Goal: Task Accomplishment & Management: Complete application form

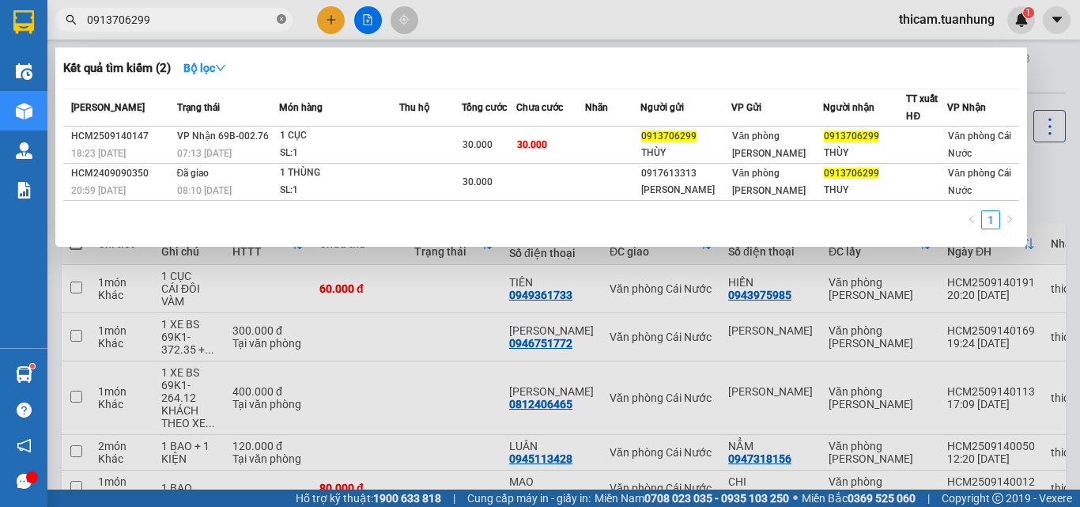
click at [280, 18] on icon "close-circle" at bounding box center [281, 18] width 9 height 9
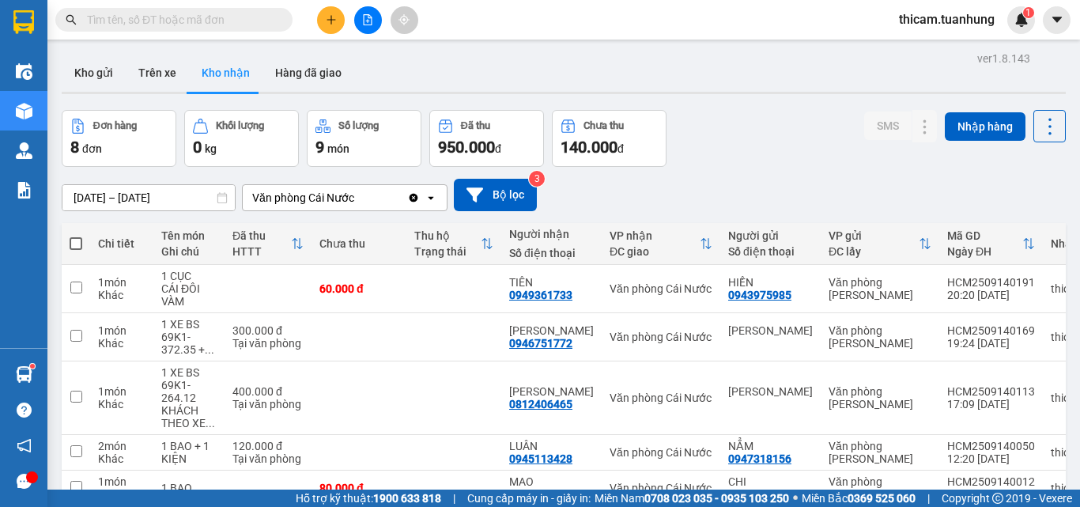
click at [265, 18] on input "text" at bounding box center [180, 19] width 187 height 17
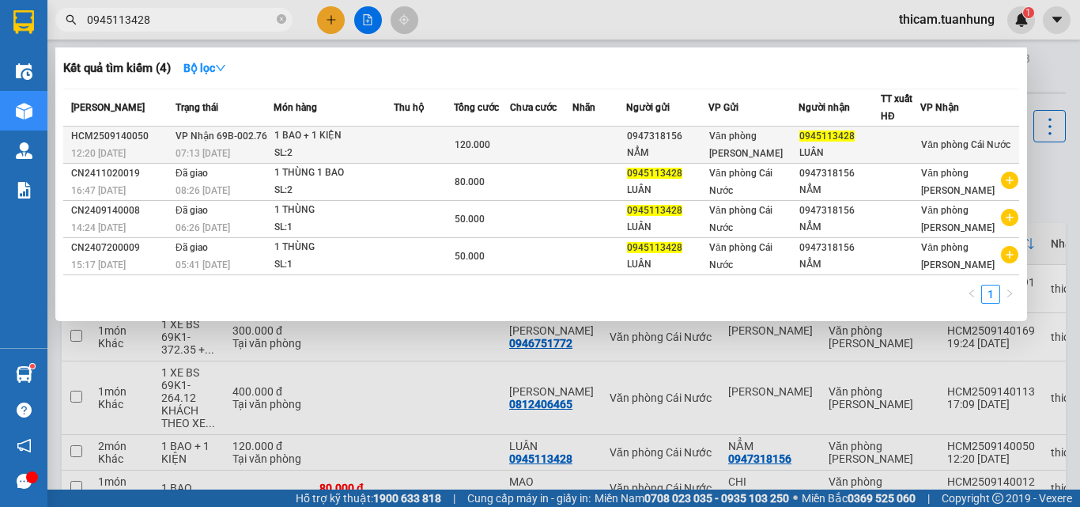
type input "0945113428"
click at [509, 141] on div "120.000" at bounding box center [482, 144] width 55 height 17
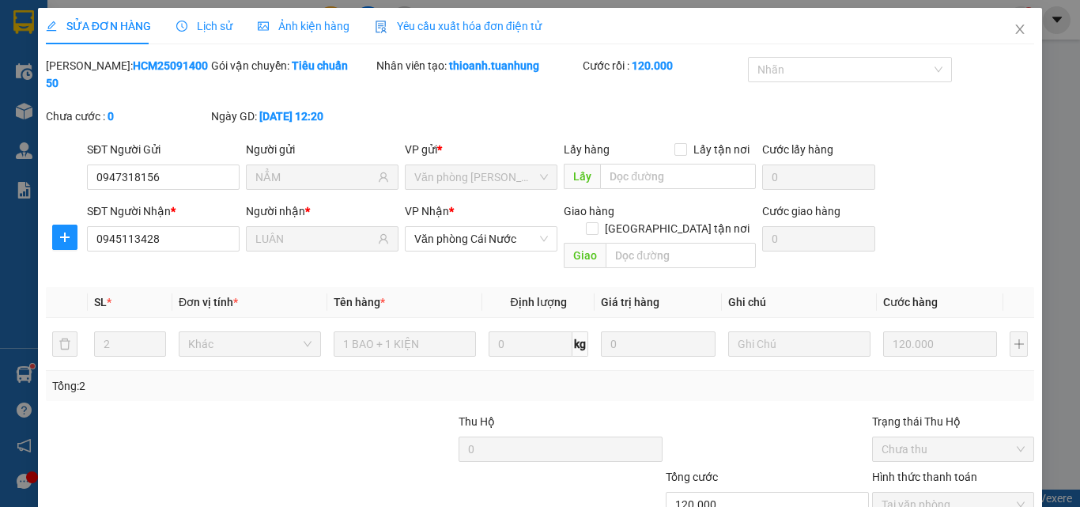
type input "0947318156"
type input "NẲM"
type input "0945113428"
type input "LUÂN"
type input "120.000"
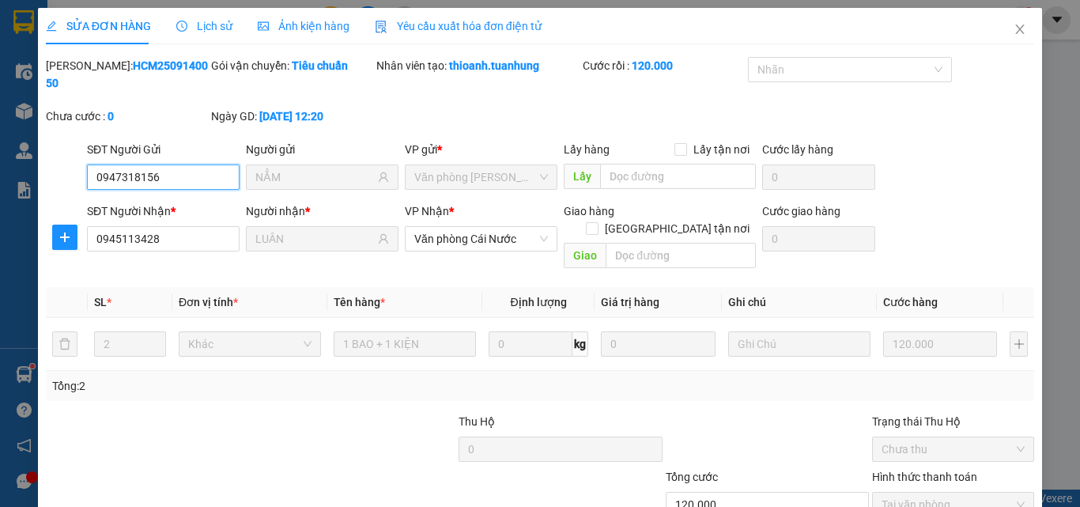
scroll to position [81, 0]
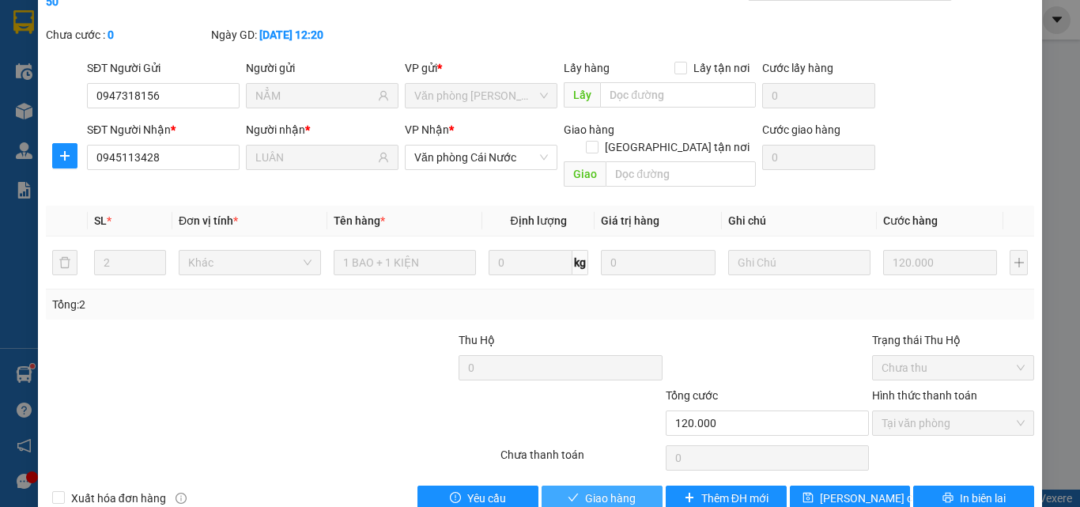
click at [626, 489] on span "Giao hàng" at bounding box center [610, 497] width 51 height 17
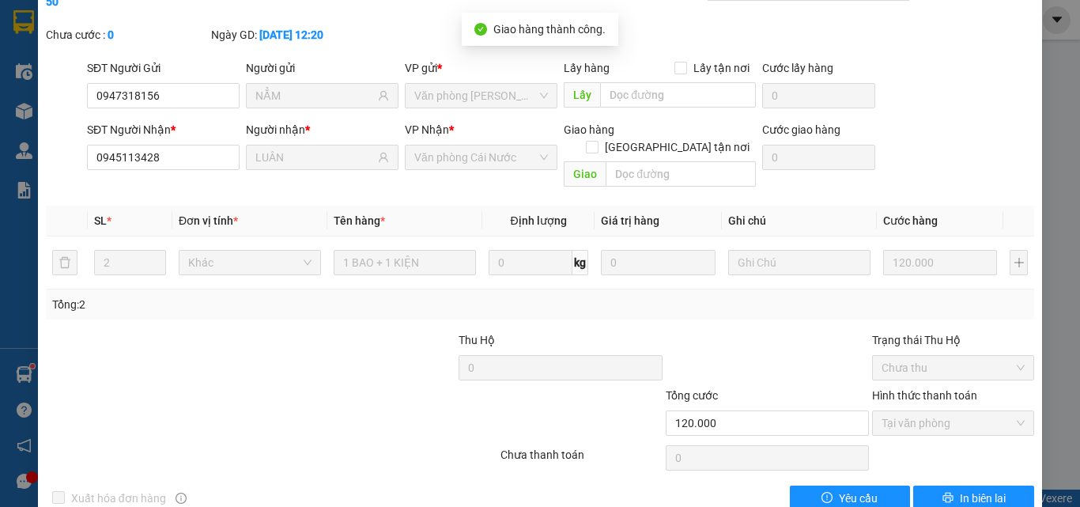
scroll to position [0, 0]
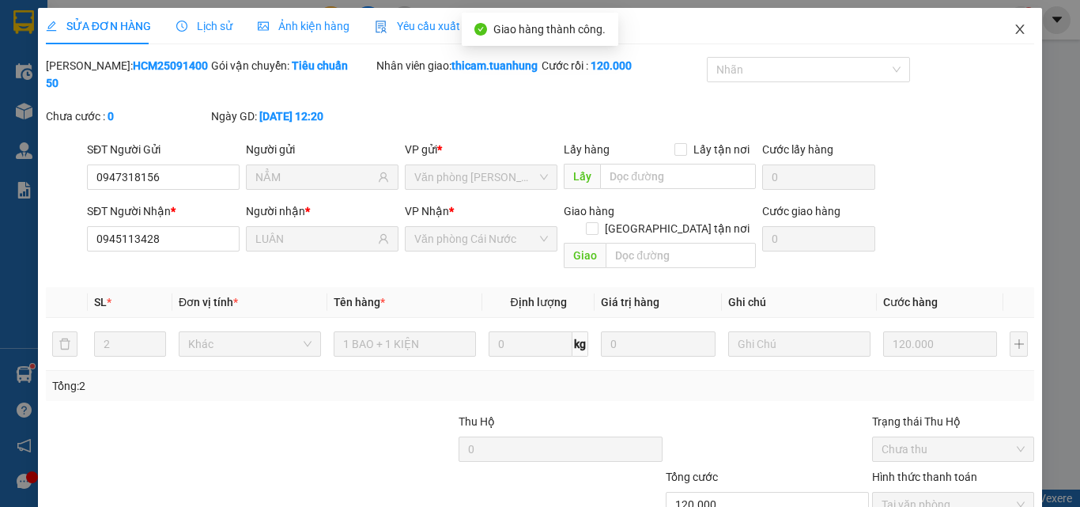
click at [1013, 29] on icon "close" at bounding box center [1019, 29] width 13 height 13
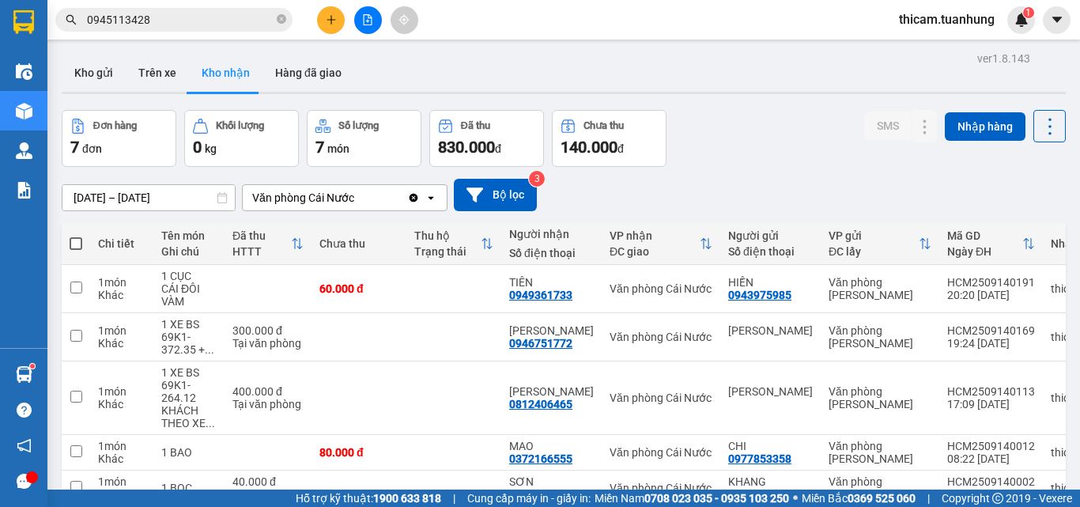
scroll to position [158, 0]
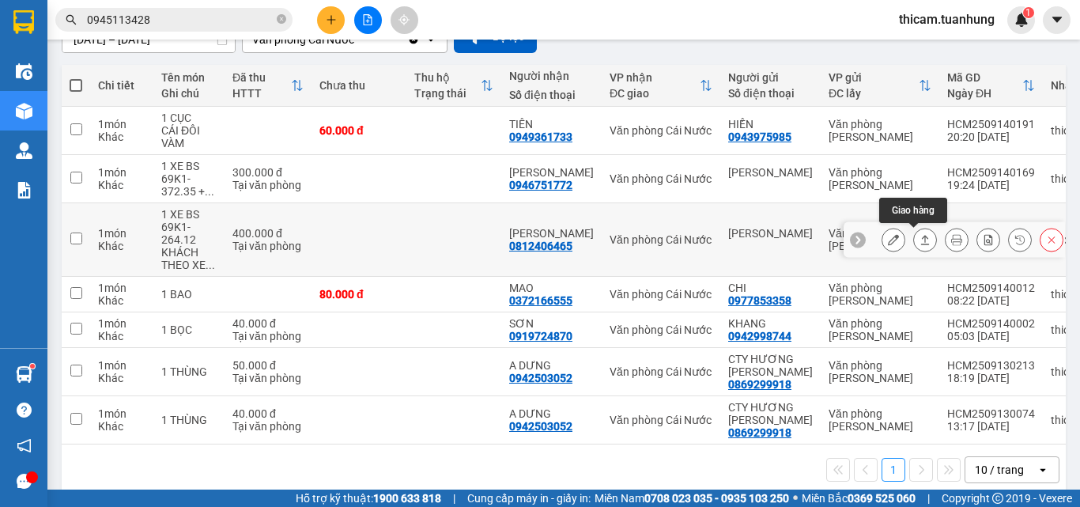
click at [919, 240] on icon at bounding box center [924, 239] width 11 height 11
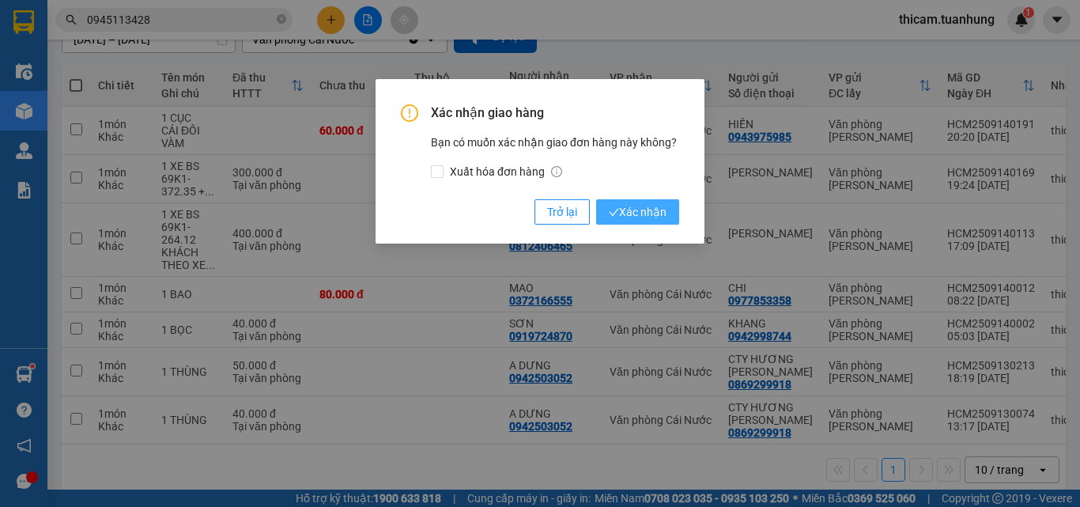
click at [640, 213] on span "Xác nhận" at bounding box center [638, 211] width 58 height 17
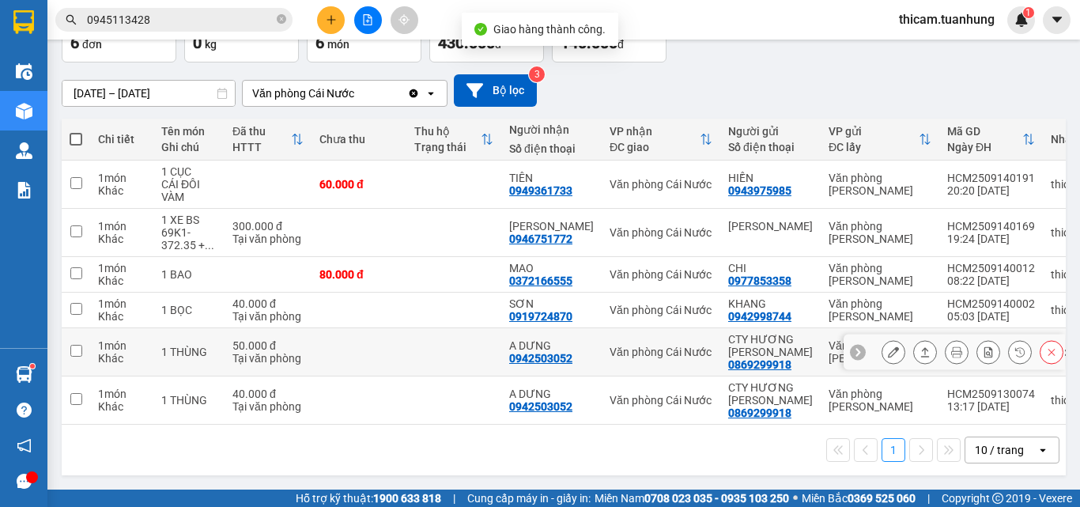
scroll to position [111, 0]
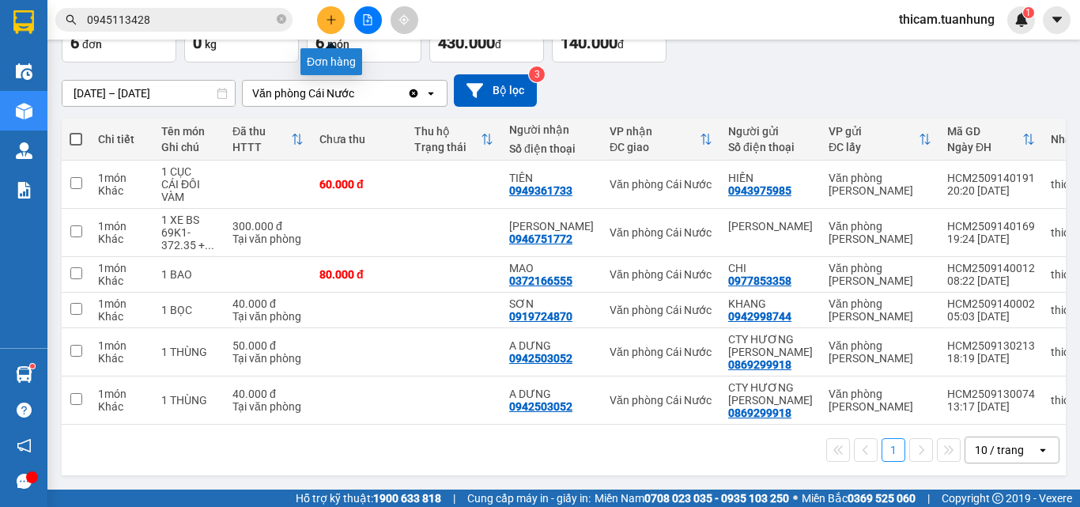
click at [327, 23] on icon "plus" at bounding box center [331, 19] width 11 height 11
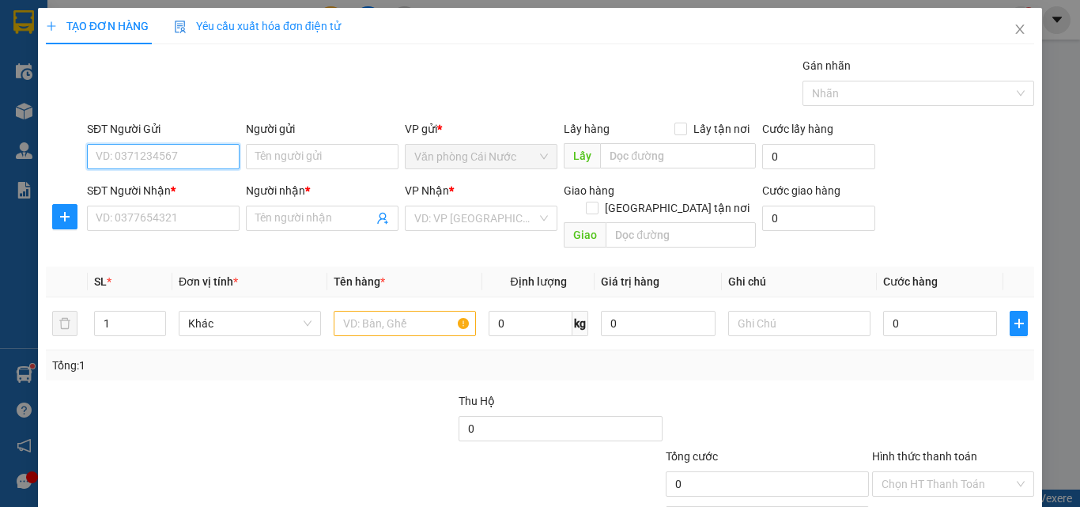
click at [207, 155] on input "SĐT Người Gửi" at bounding box center [163, 156] width 153 height 25
type input "0943780361"
click at [145, 187] on div "0943780361 - HIÊN" at bounding box center [162, 187] width 132 height 17
type input "HIÊN"
type input "0943780361"
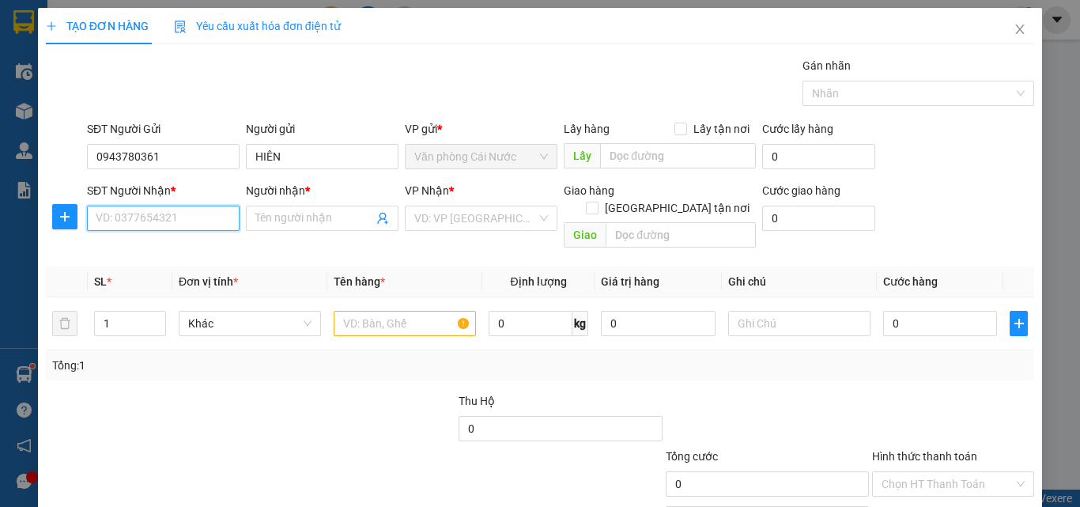
click at [149, 217] on input "SĐT Người Nhận *" at bounding box center [163, 218] width 153 height 25
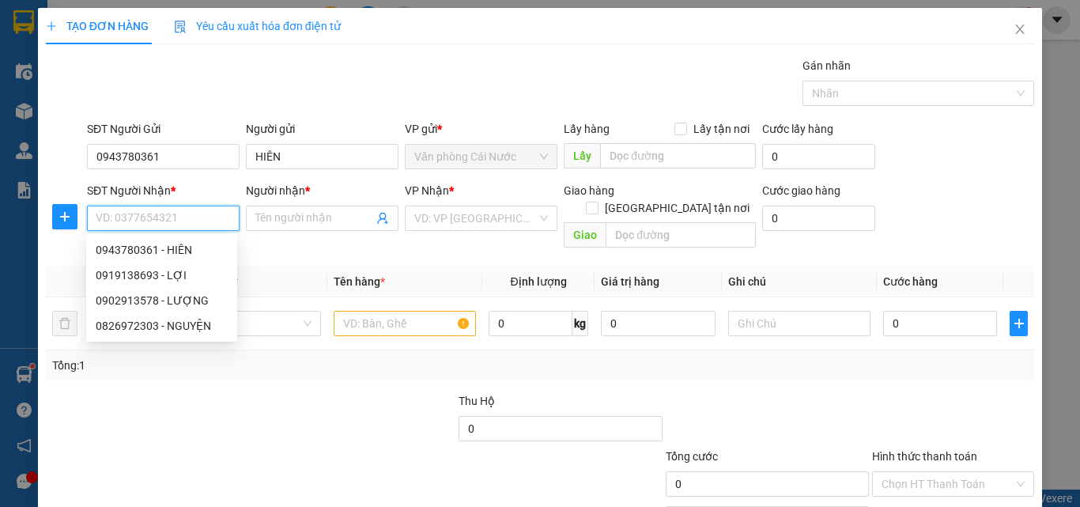
click at [149, 218] on input "SĐT Người Nhận *" at bounding box center [163, 218] width 153 height 25
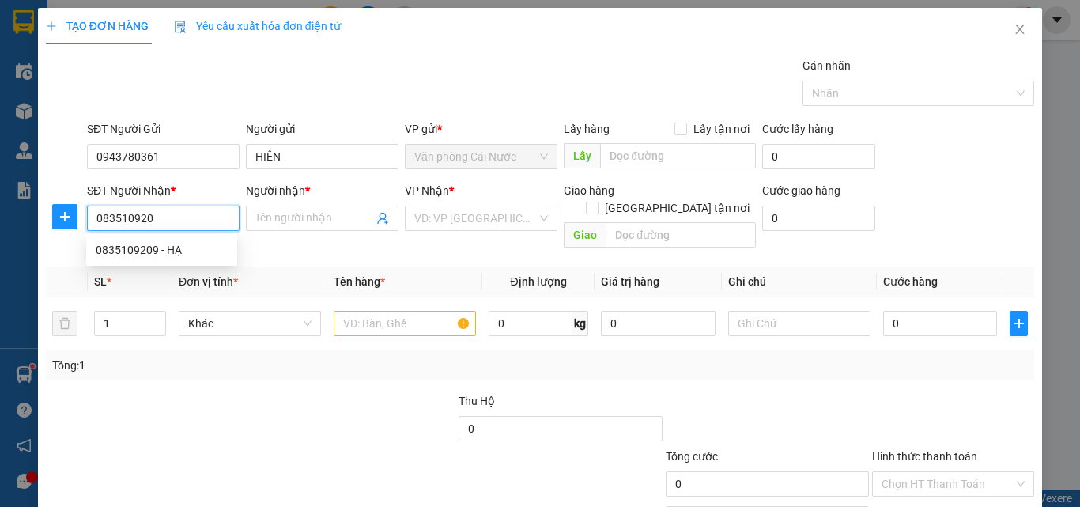
type input "0835109209"
click at [155, 250] on div "0835109209 - HẠ" at bounding box center [162, 249] width 132 height 17
type input "HẠ"
type input "0835109209"
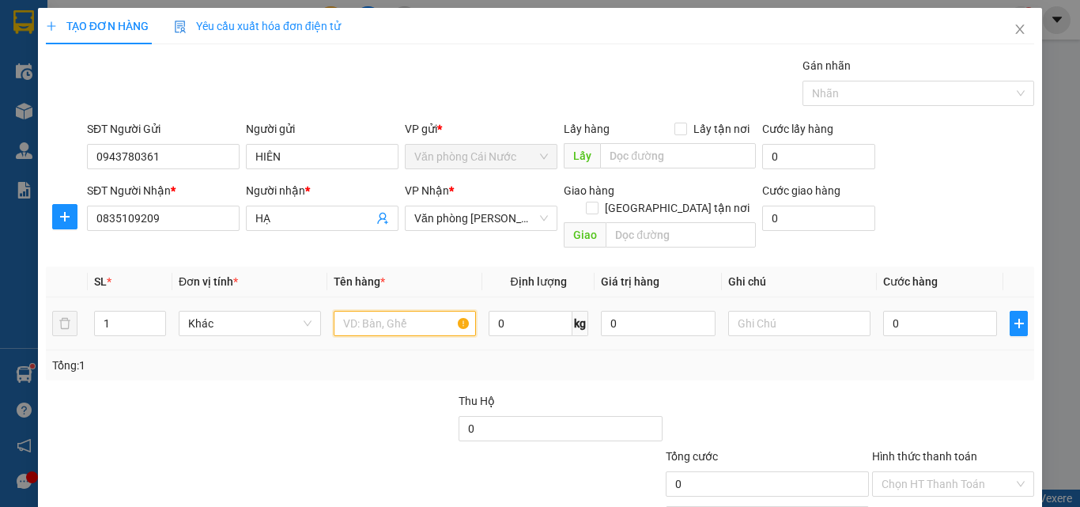
click at [393, 311] on input "text" at bounding box center [405, 323] width 142 height 25
type input "1 THÙNG"
click at [938, 311] on input "0" at bounding box center [940, 323] width 114 height 25
type input "4"
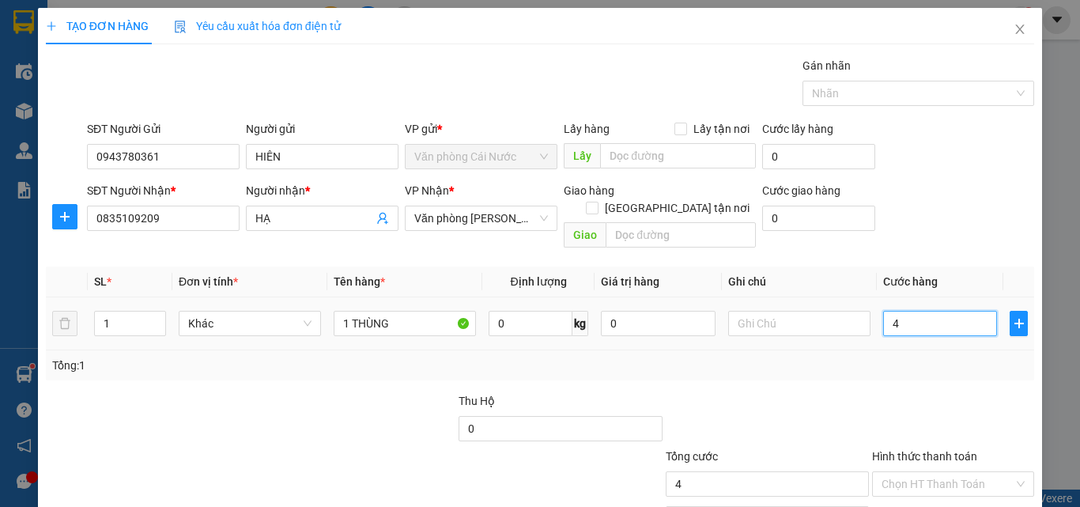
type input "4"
type input "40"
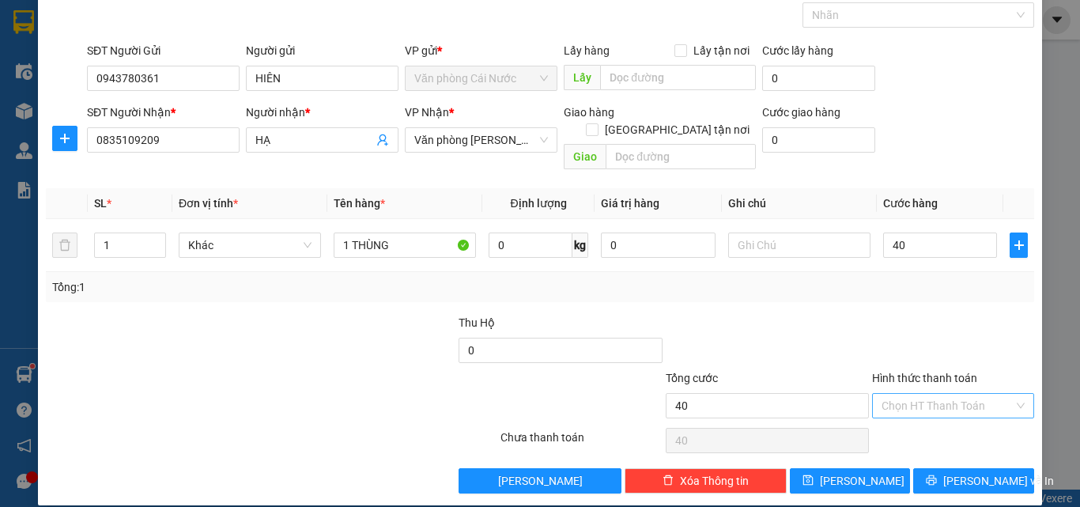
type input "40.000"
click at [957, 394] on input "Hình thức thanh toán" at bounding box center [947, 406] width 132 height 24
click at [940, 414] on div "Tại văn phòng" at bounding box center [944, 419] width 142 height 17
type input "0"
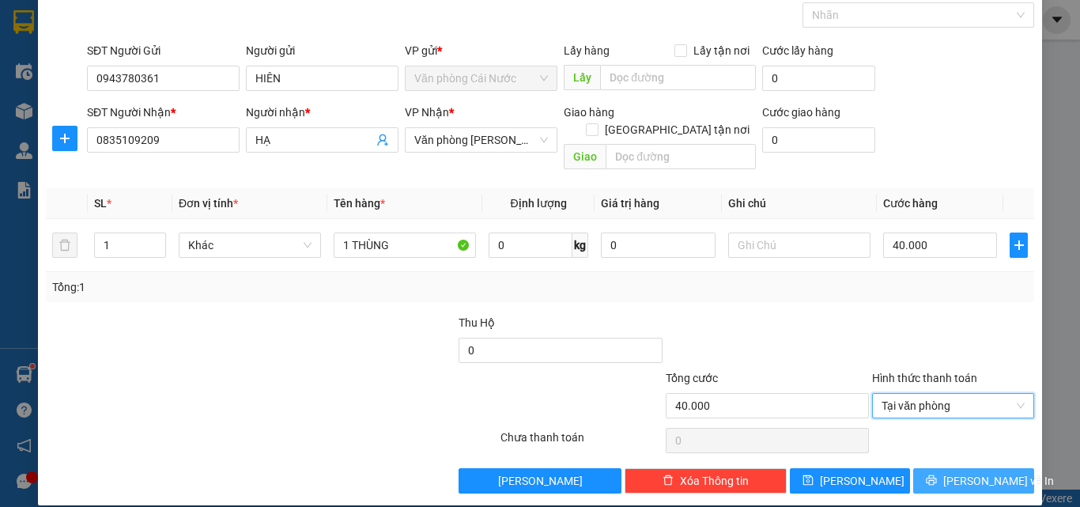
click at [931, 468] on button "Lưu và In" at bounding box center [973, 480] width 121 height 25
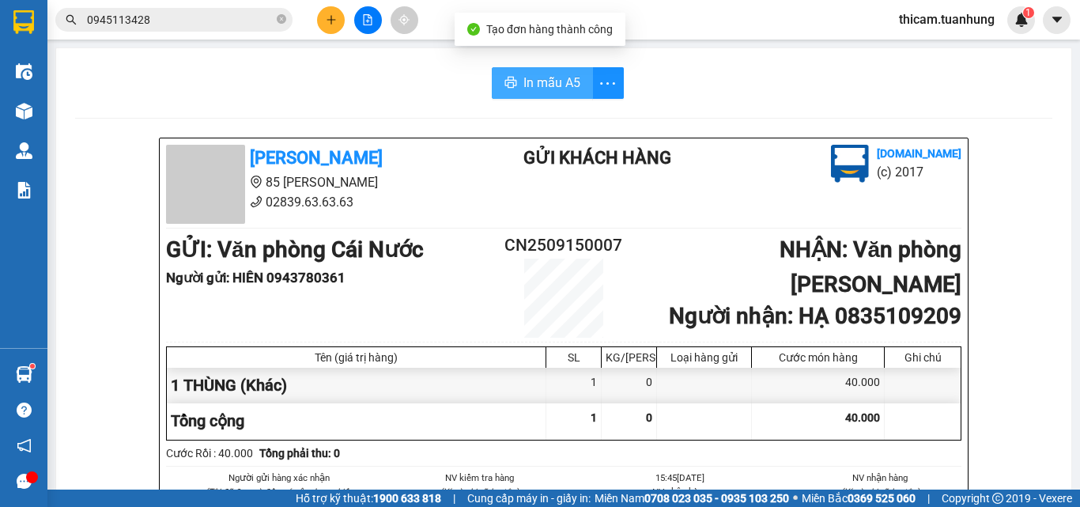
click at [554, 81] on span "In mẫu A5" at bounding box center [551, 83] width 57 height 20
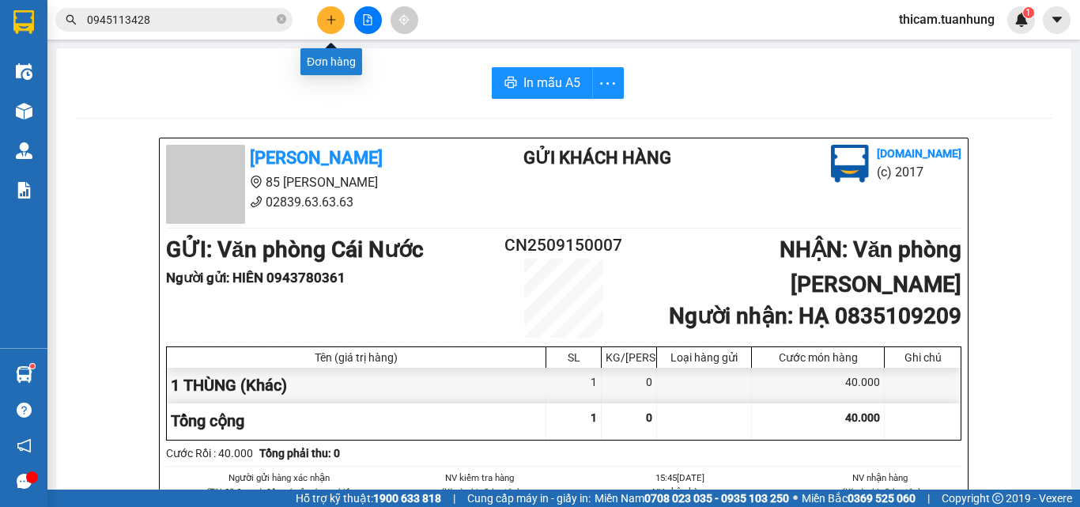
click at [328, 25] on icon "plus" at bounding box center [331, 19] width 11 height 11
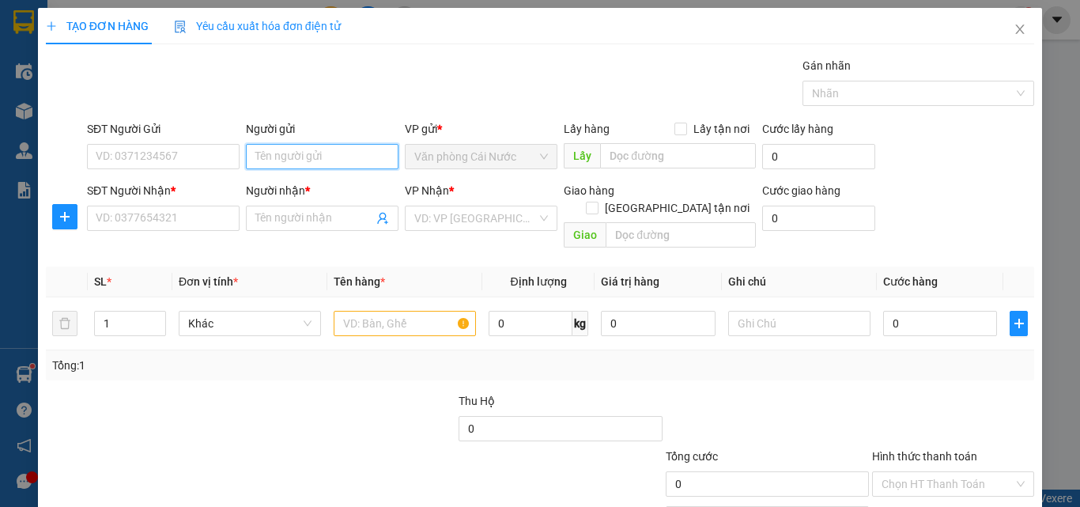
click at [354, 159] on input "Người gửi" at bounding box center [322, 156] width 153 height 25
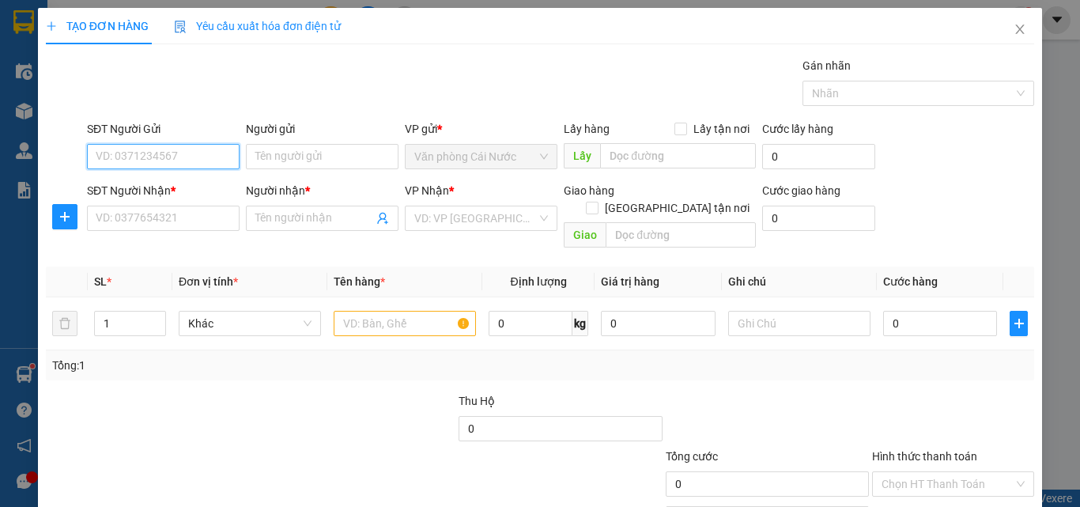
click at [207, 160] on input "SĐT Người Gửi" at bounding box center [163, 156] width 153 height 25
type input "0949609220"
click at [222, 184] on div "0949609220 - PHẠM VĂN TỚI" at bounding box center [174, 187] width 156 height 17
type input "[PERSON_NAME]"
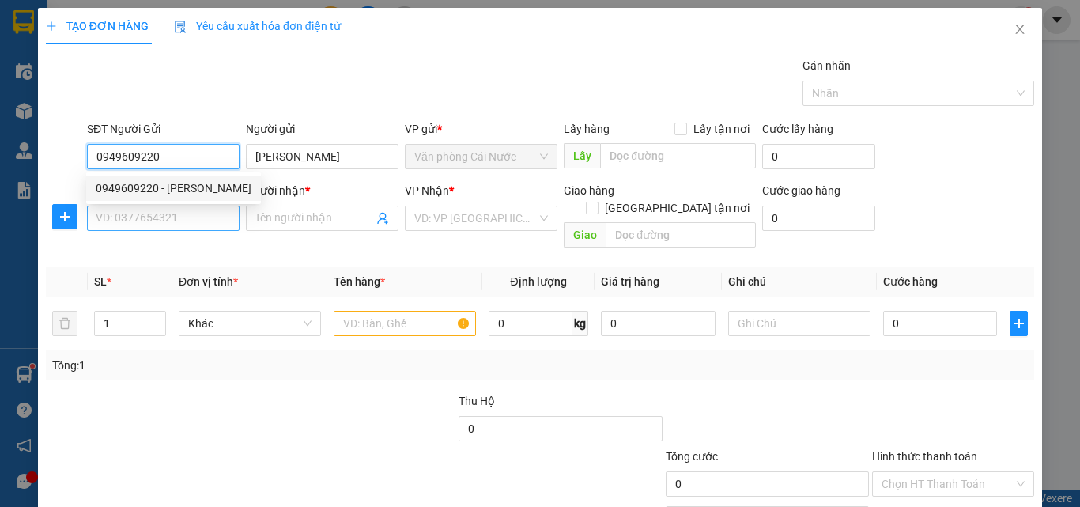
type input "0949609220"
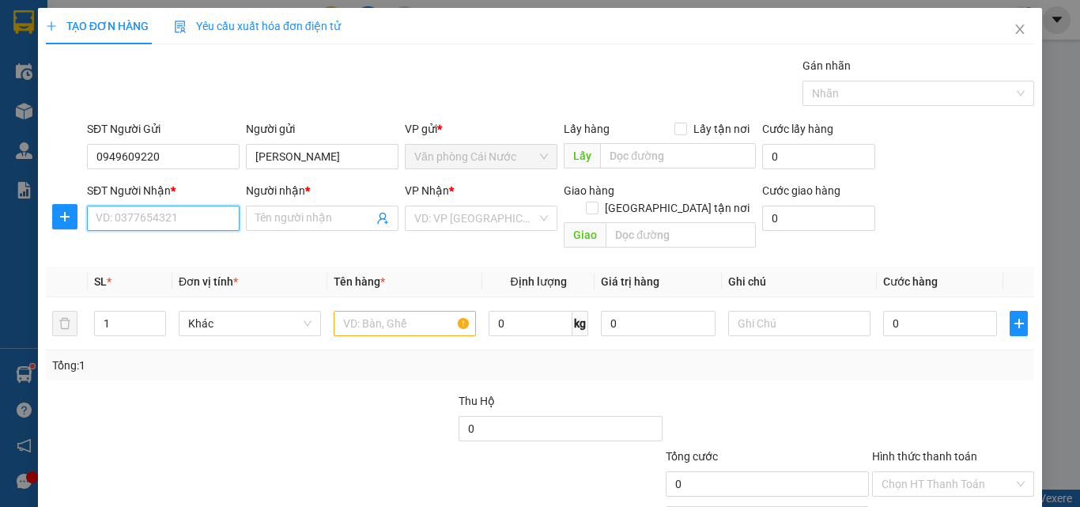
click at [211, 213] on input "SĐT Người Nhận *" at bounding box center [163, 218] width 153 height 25
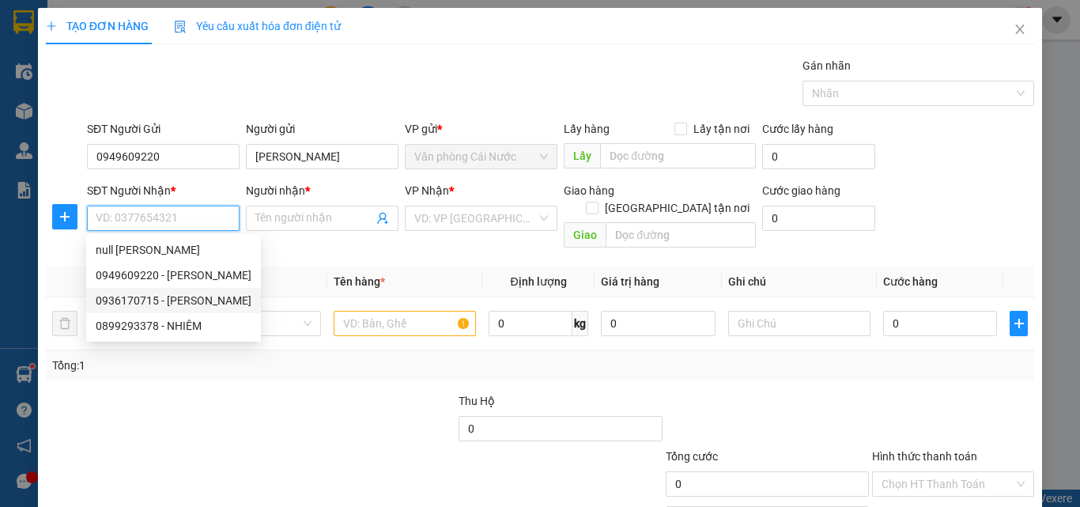
click at [197, 299] on div "0936170715 - NGUYỄN VĂN VẸN" at bounding box center [174, 300] width 156 height 17
type input "0936170715"
type input "NGUYỄN VĂN VẸN"
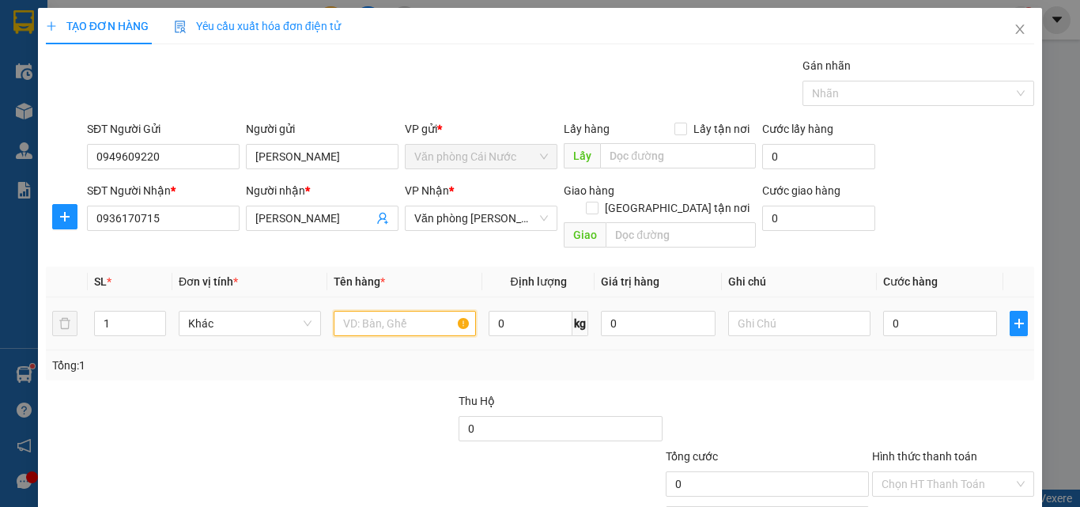
click at [365, 311] on input "text" at bounding box center [405, 323] width 142 height 25
type input "1 THÙNG"
click at [925, 311] on input "0" at bounding box center [940, 323] width 114 height 25
type input "1"
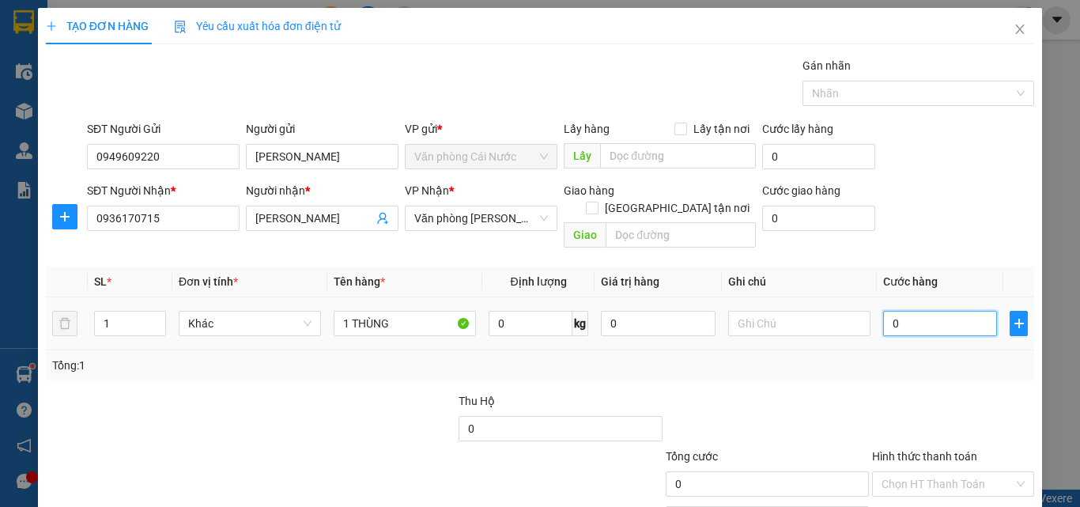
type input "1"
type input "10"
type input "100"
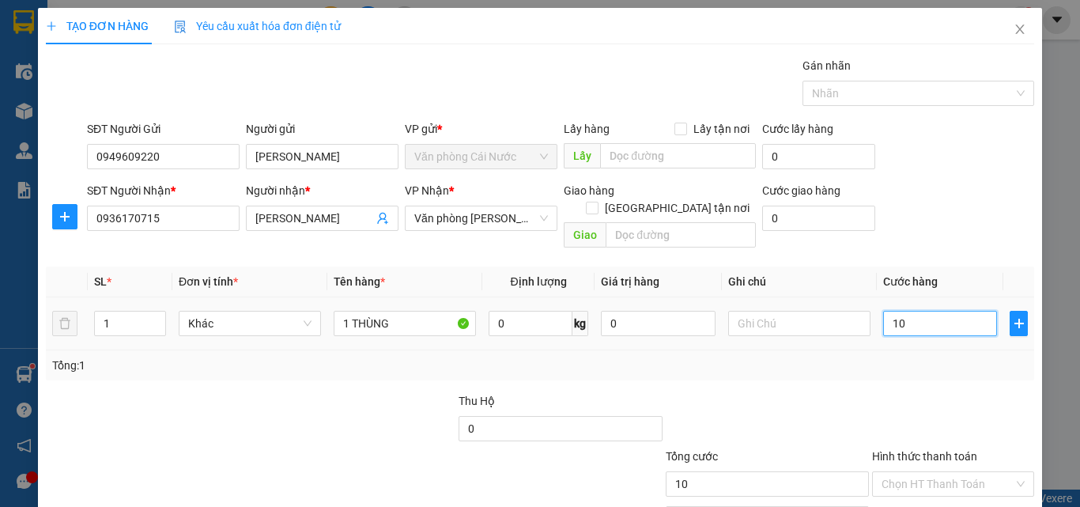
type input "100"
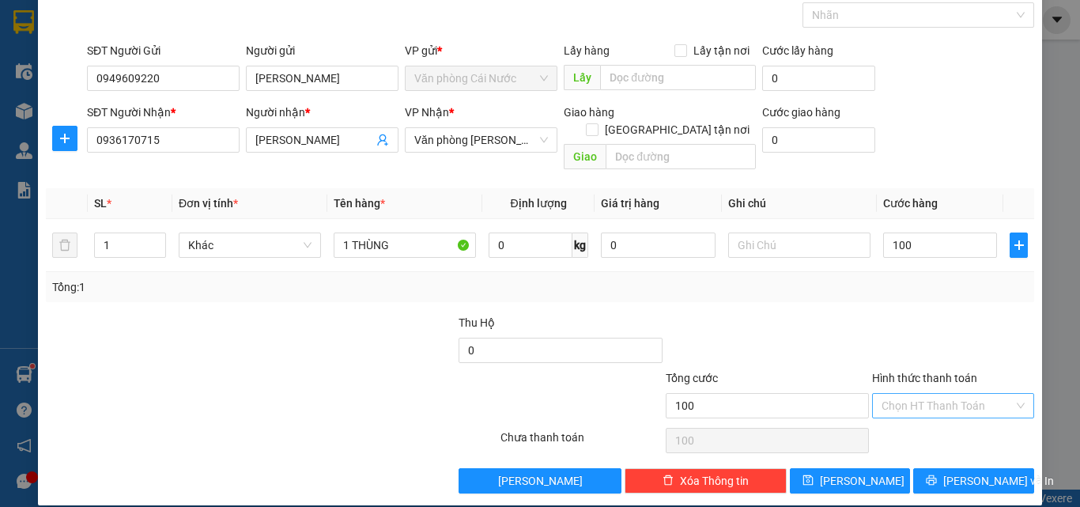
type input "100.000"
click at [904, 394] on input "Hình thức thanh toán" at bounding box center [947, 406] width 132 height 24
click at [912, 422] on div "Tại văn phòng" at bounding box center [944, 419] width 142 height 17
type input "0"
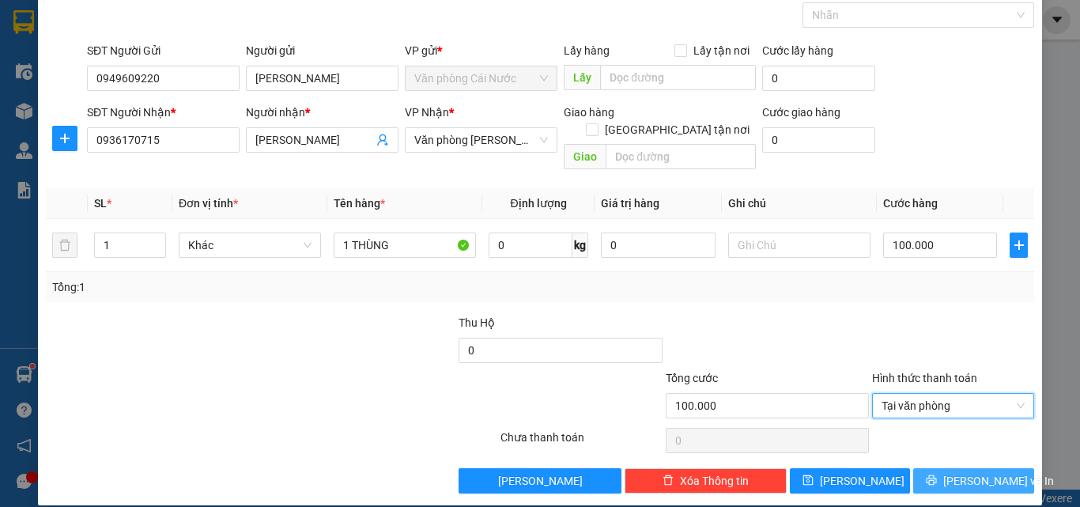
click at [913, 468] on button "Lưu và In" at bounding box center [973, 480] width 121 height 25
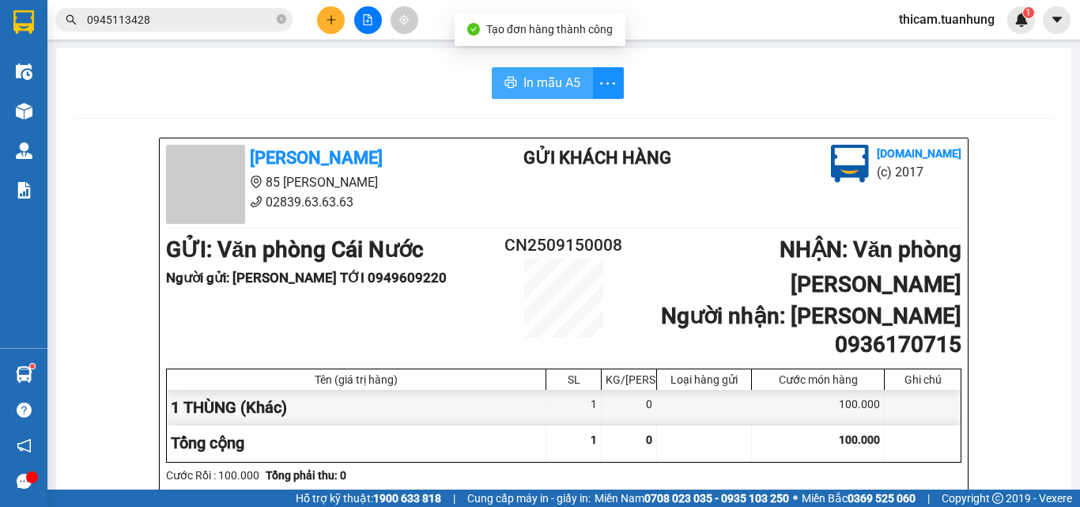
click at [565, 80] on span "In mẫu A5" at bounding box center [551, 83] width 57 height 20
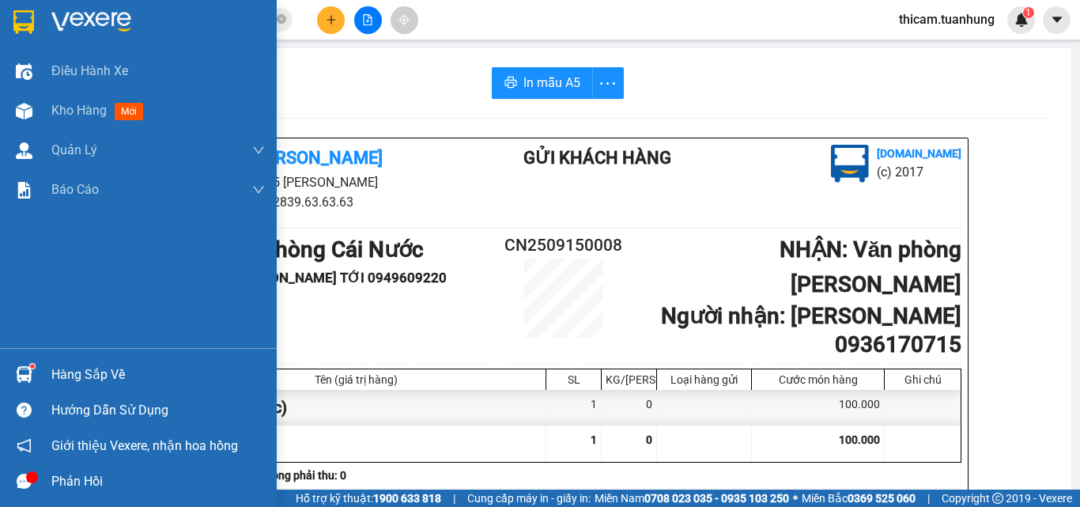
click at [78, 373] on div "Hàng sắp về" at bounding box center [157, 375] width 213 height 24
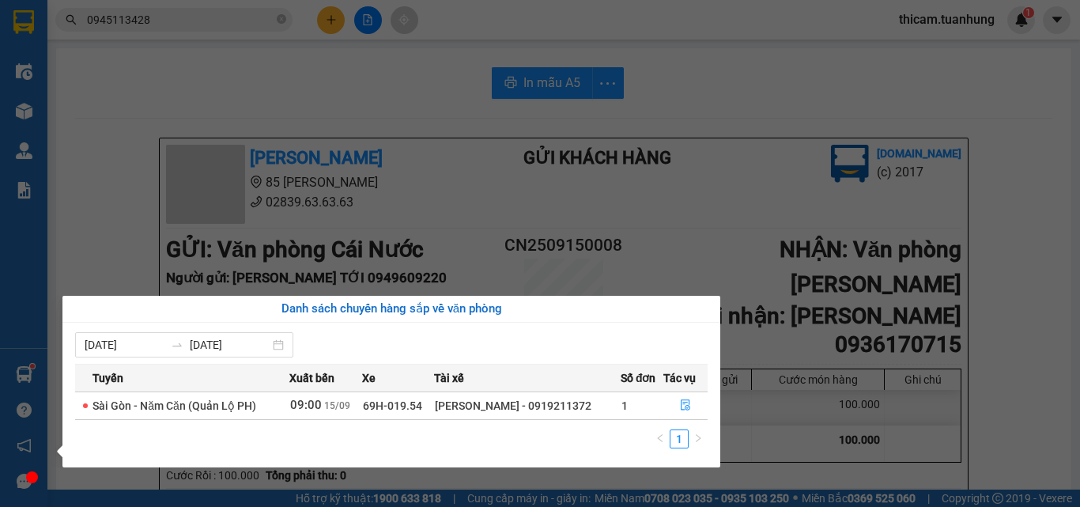
click at [1000, 172] on section "Kết quả tìm kiếm ( 4 ) Bộ lọc Mã ĐH Trạng thái Món hàng Thu hộ Tổng cước Chưa c…" at bounding box center [540, 253] width 1080 height 507
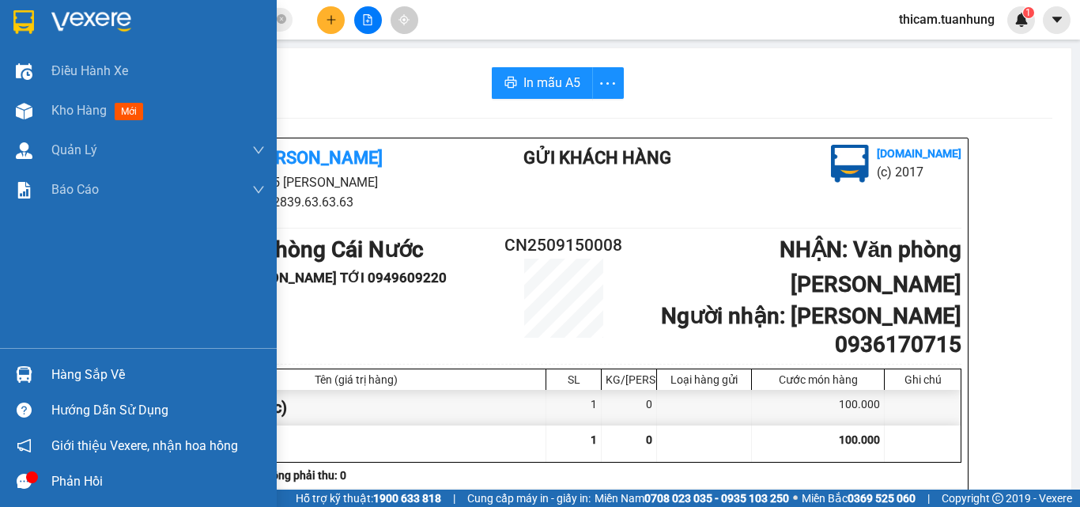
click at [104, 368] on div "Hàng sắp về" at bounding box center [157, 375] width 213 height 24
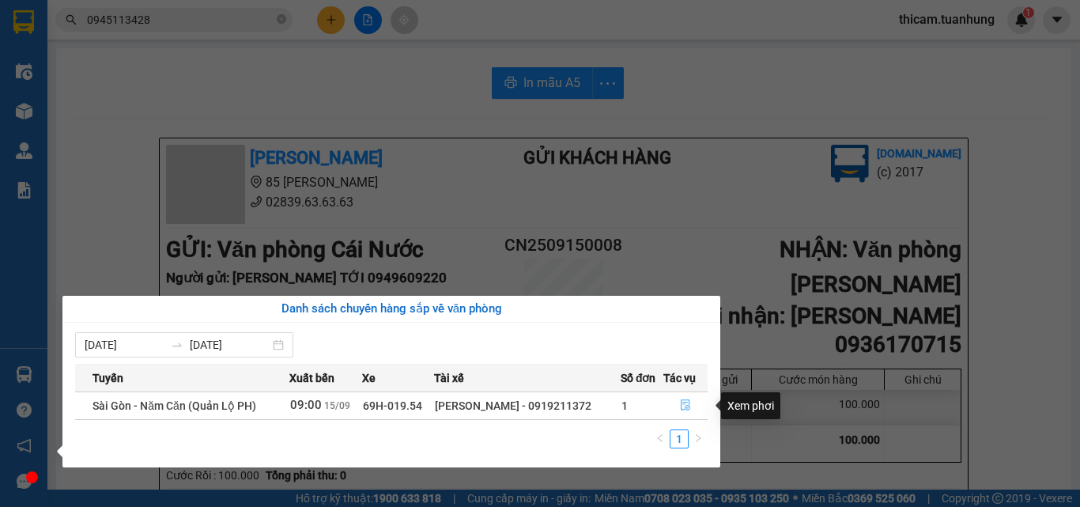
click at [686, 404] on icon "file-done" at bounding box center [685, 404] width 11 height 11
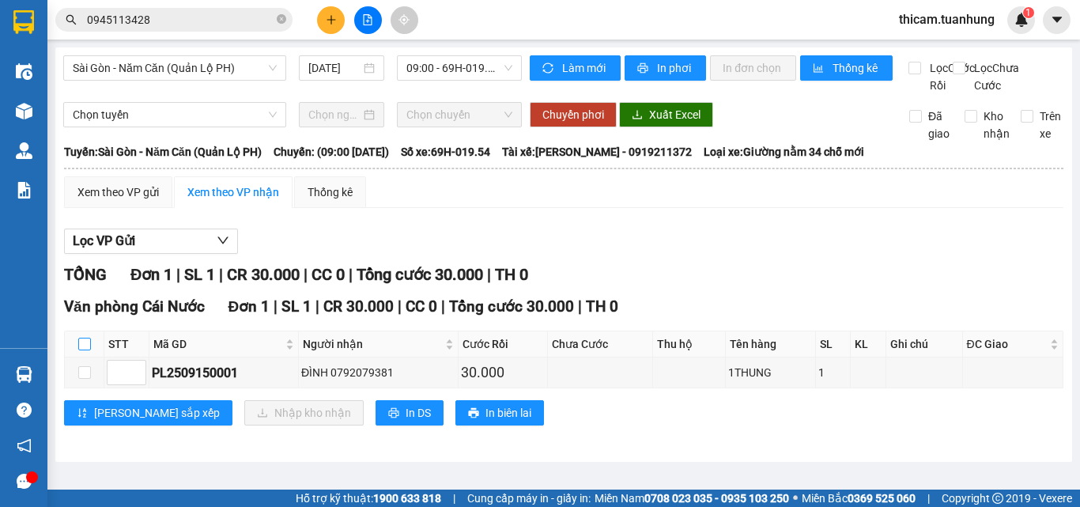
click at [82, 350] on input "checkbox" at bounding box center [84, 344] width 13 height 13
checkbox input "true"
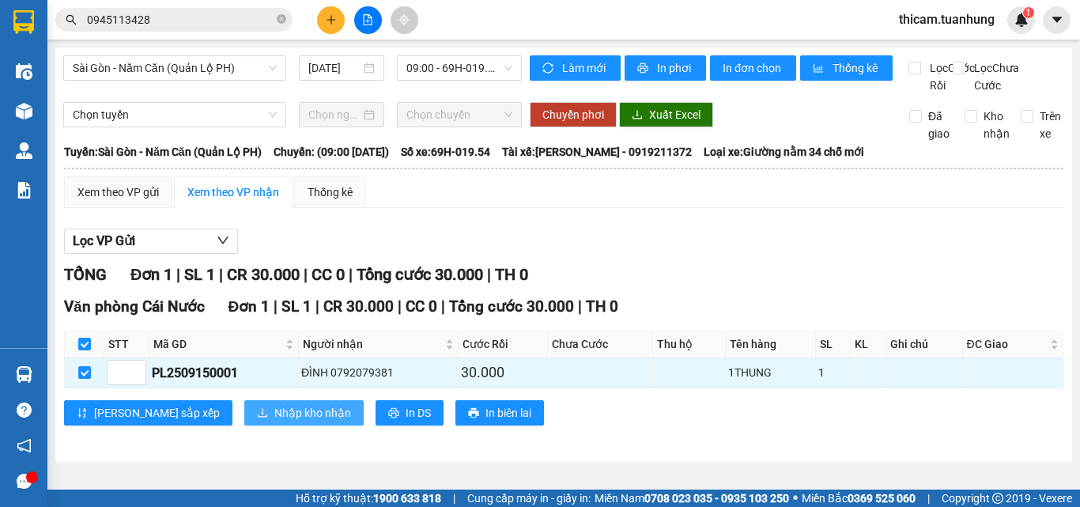
click at [274, 421] on span "Nhập kho nhận" at bounding box center [312, 412] width 77 height 17
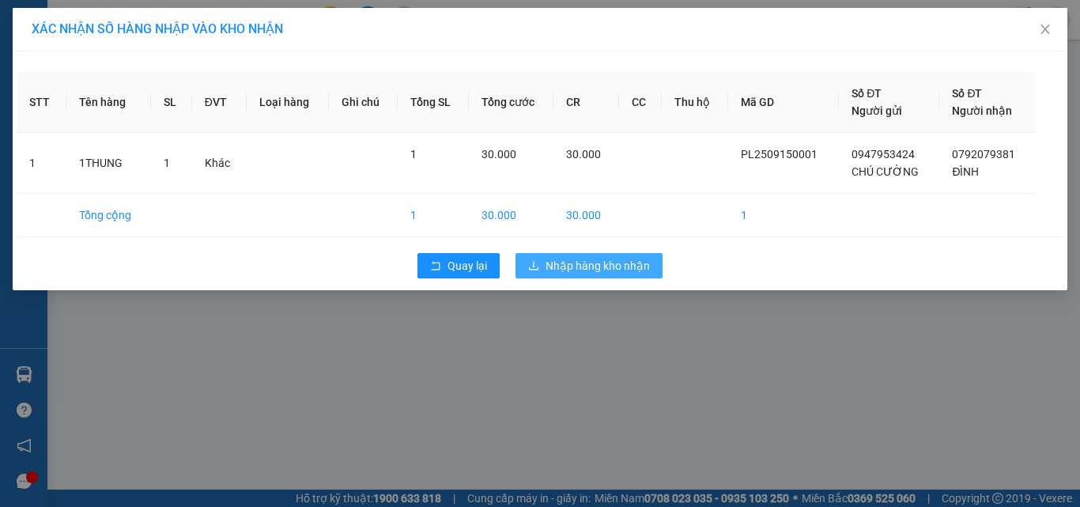
click at [579, 264] on span "Nhập hàng kho nhận" at bounding box center [597, 265] width 104 height 17
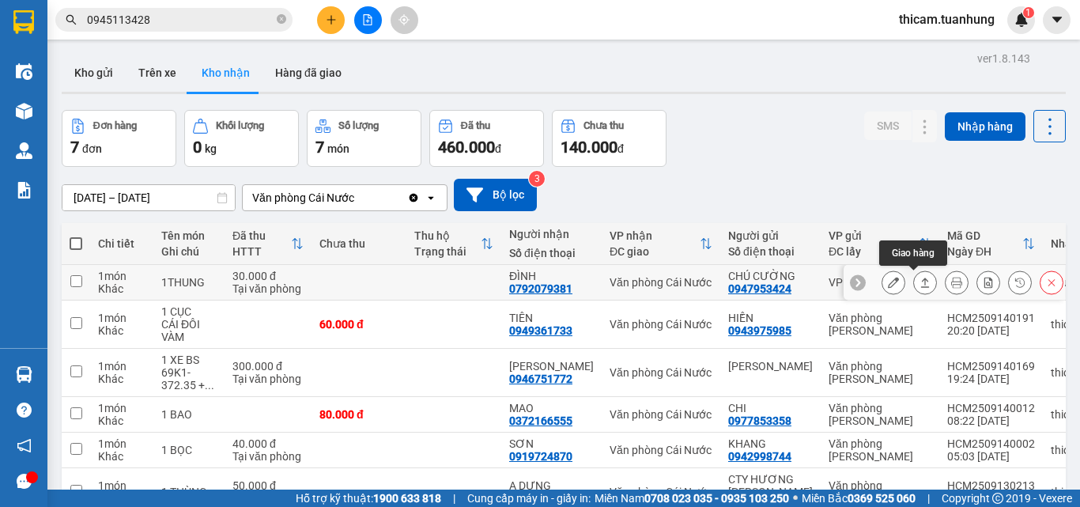
click at [919, 277] on icon at bounding box center [924, 282] width 11 height 11
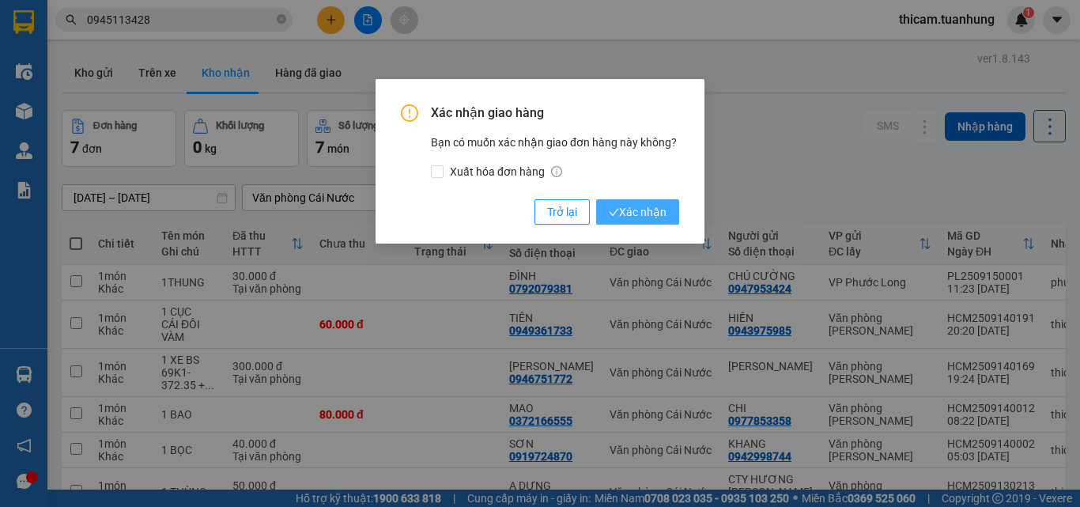
click at [651, 213] on span "Xác nhận" at bounding box center [638, 211] width 58 height 17
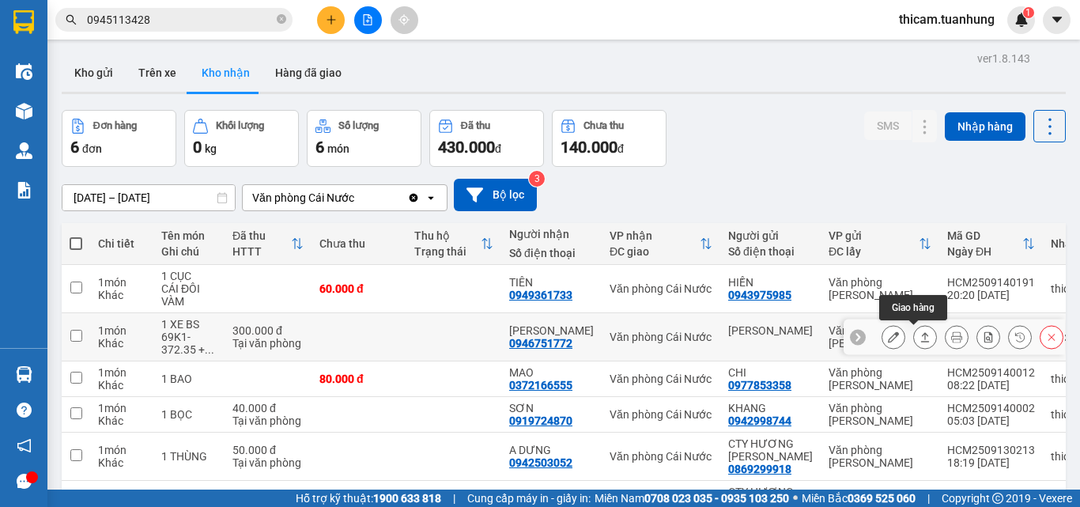
click at [919, 338] on icon at bounding box center [924, 336] width 11 height 11
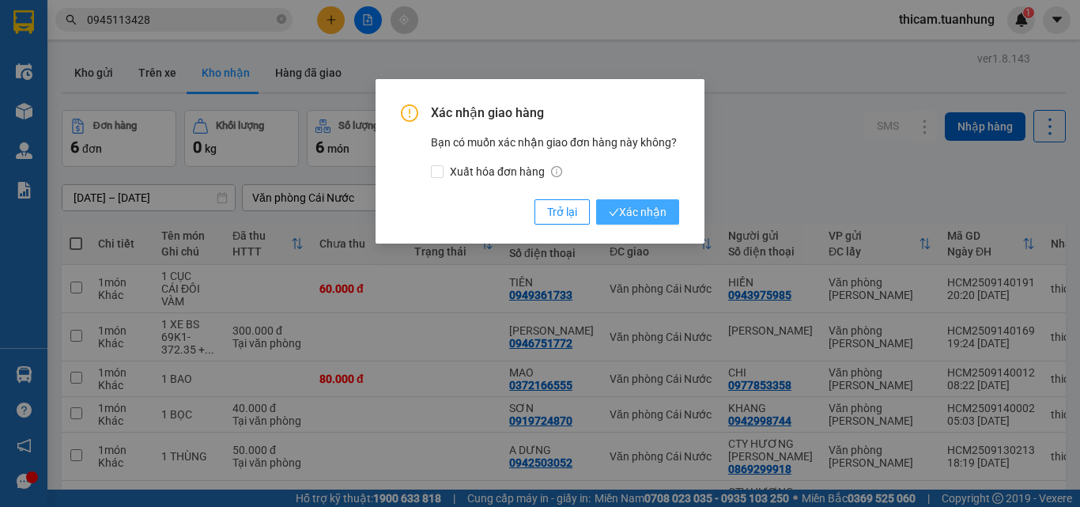
click at [655, 212] on span "Xác nhận" at bounding box center [638, 211] width 58 height 17
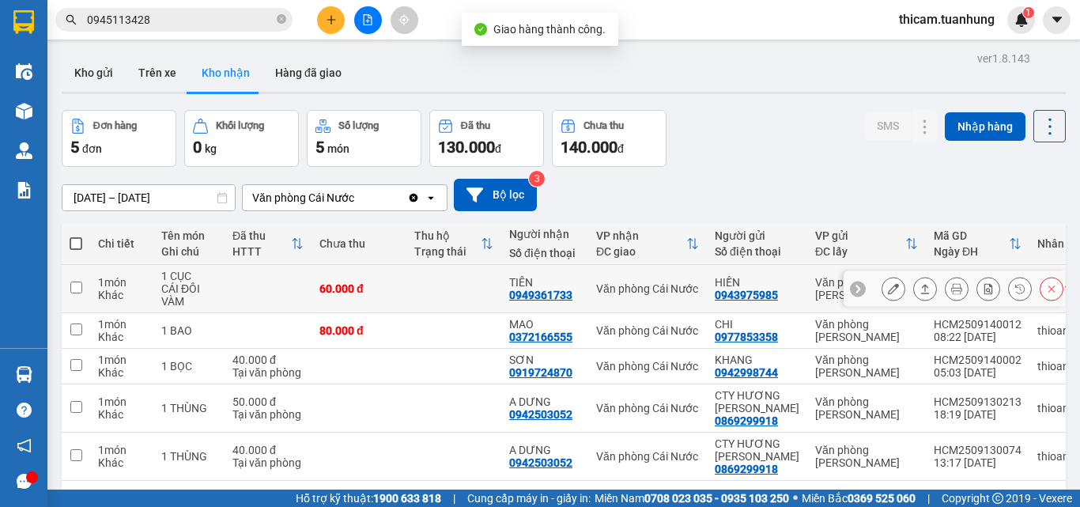
scroll to position [73, 0]
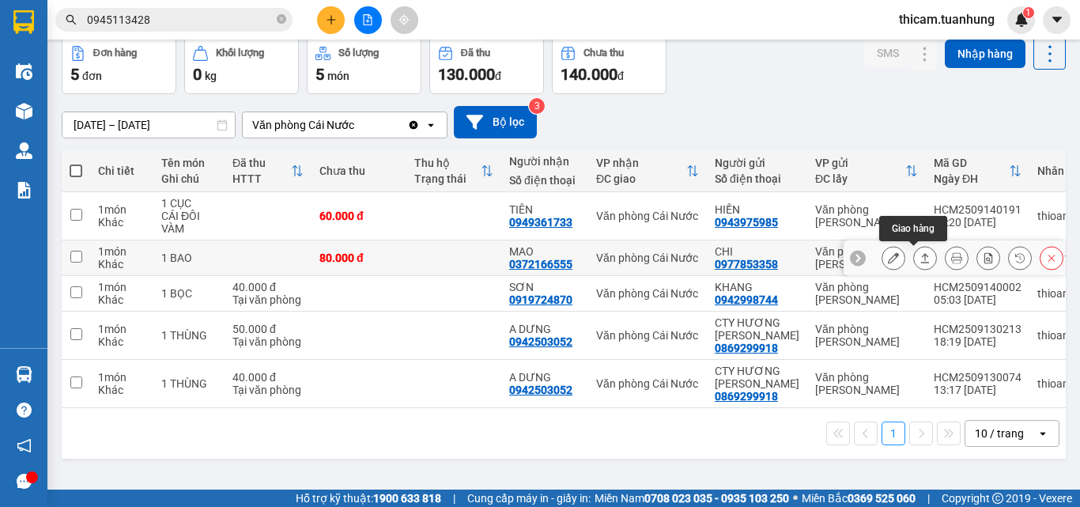
click at [919, 253] on icon at bounding box center [924, 257] width 11 height 11
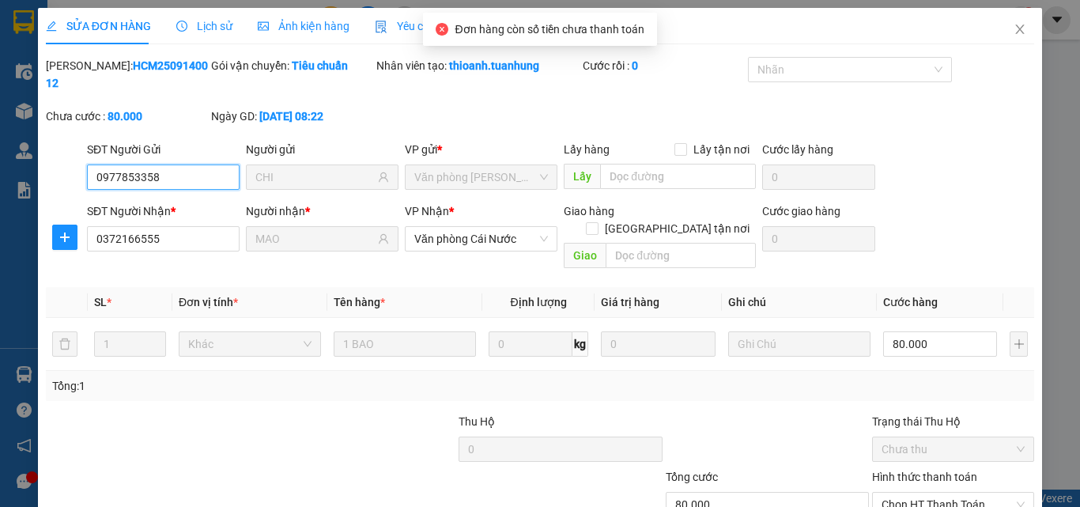
scroll to position [81, 0]
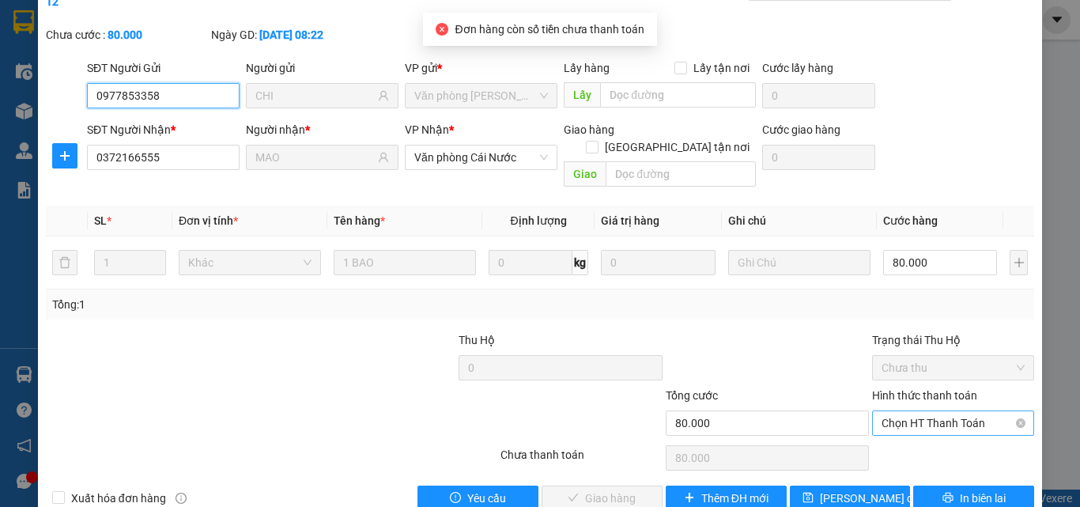
click at [916, 411] on span "Chọn HT Thanh Toán" at bounding box center [952, 423] width 143 height 24
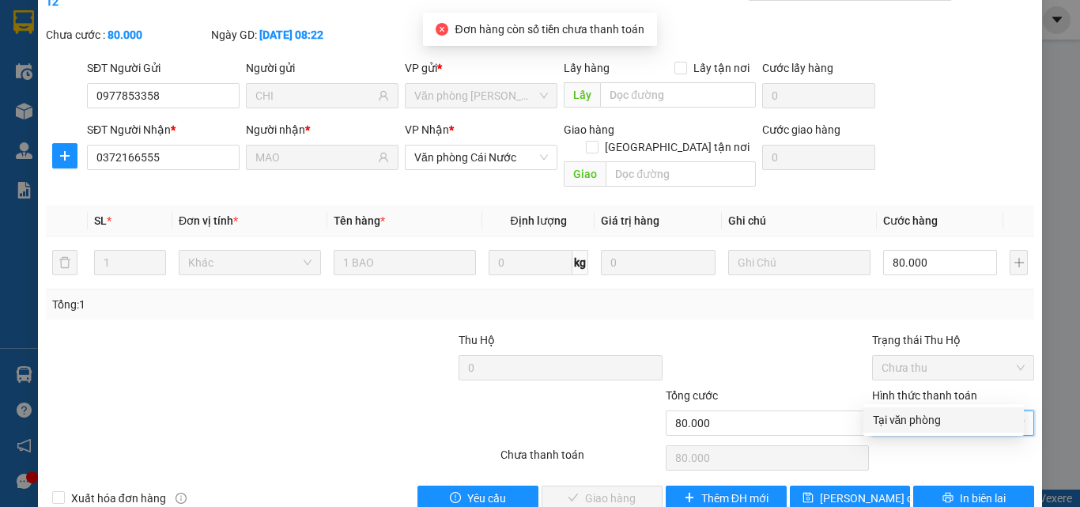
click at [919, 420] on div "Tại văn phòng" at bounding box center [944, 419] width 142 height 17
type input "0"
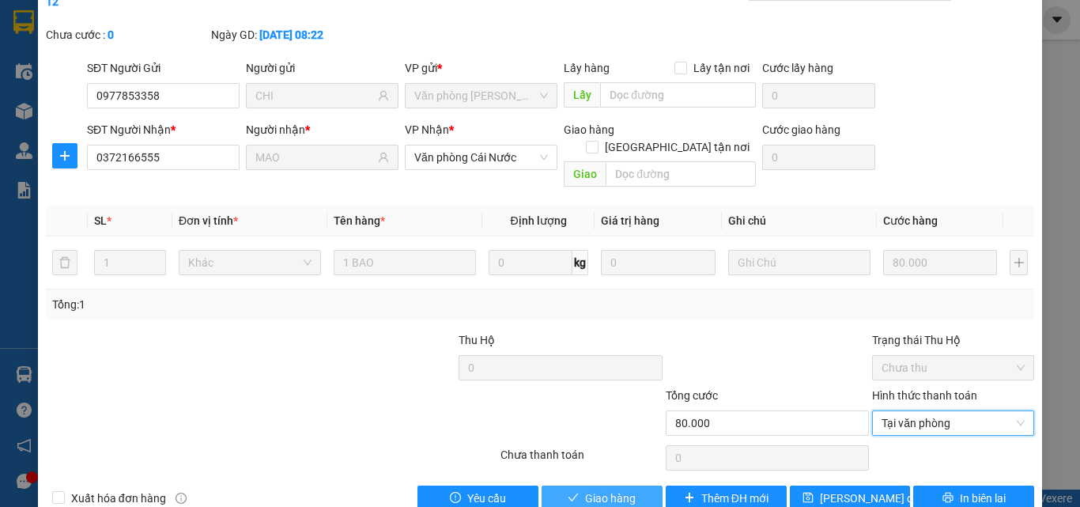
click at [606, 489] on span "Giao hàng" at bounding box center [610, 497] width 51 height 17
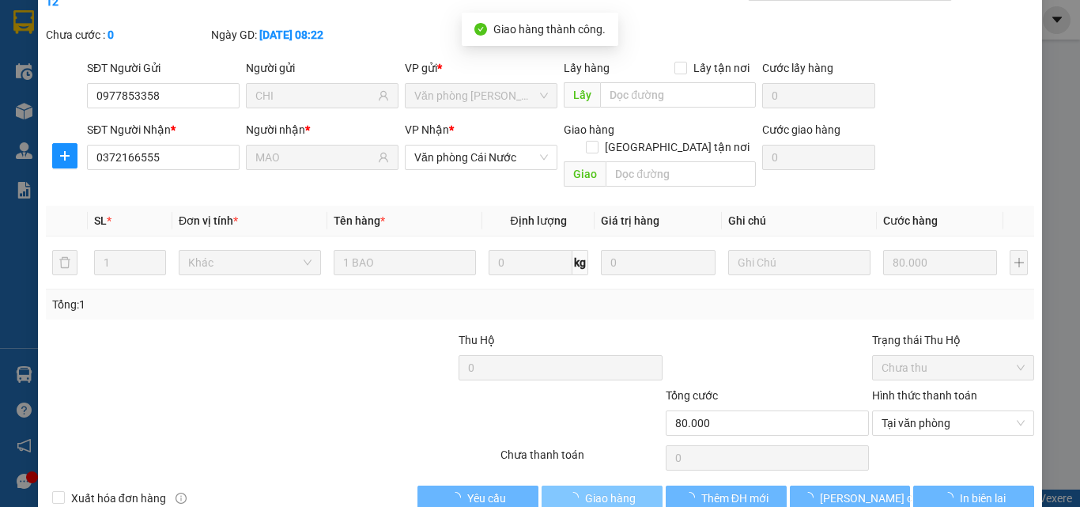
scroll to position [0, 0]
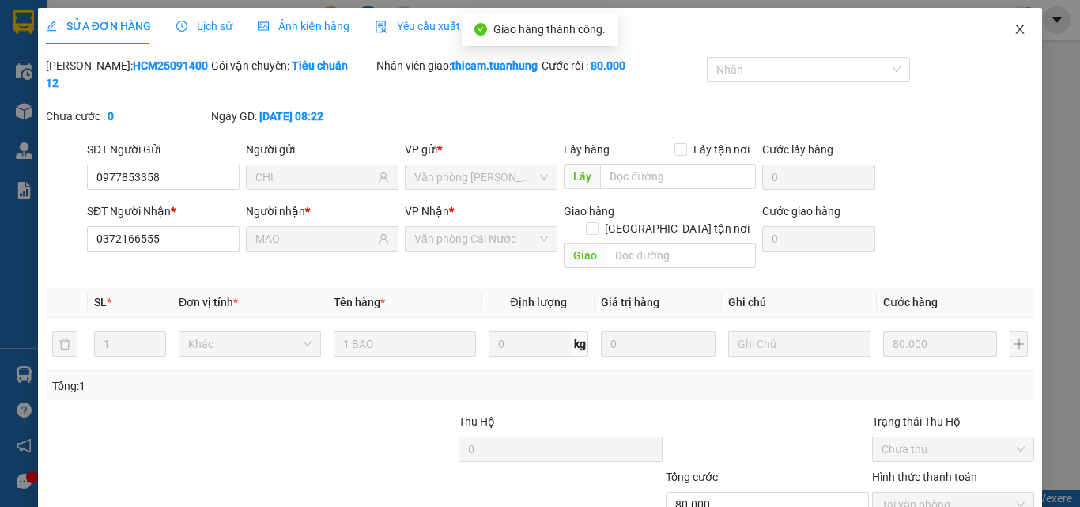
click at [1013, 30] on icon "close" at bounding box center [1019, 29] width 13 height 13
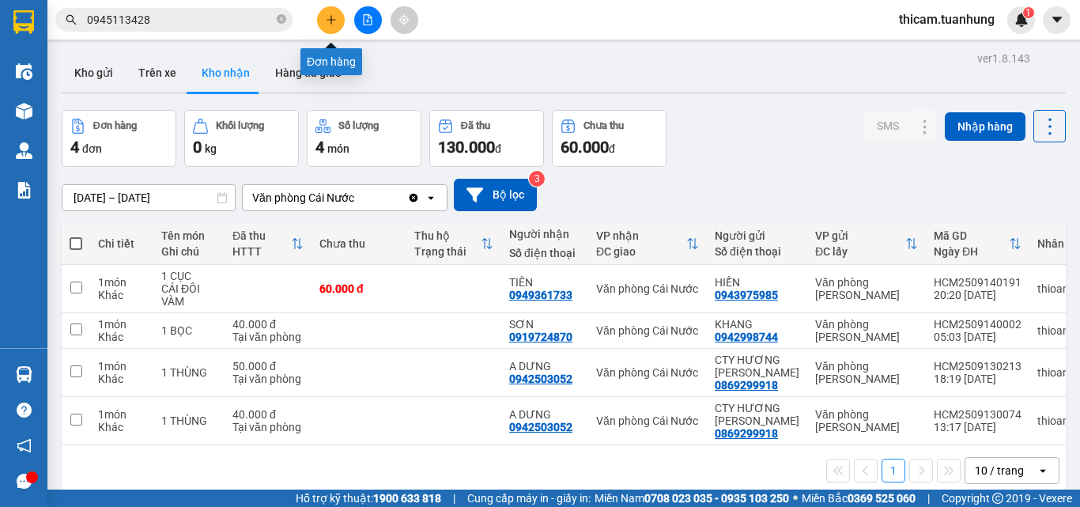
click at [328, 21] on icon "plus" at bounding box center [331, 19] width 11 height 11
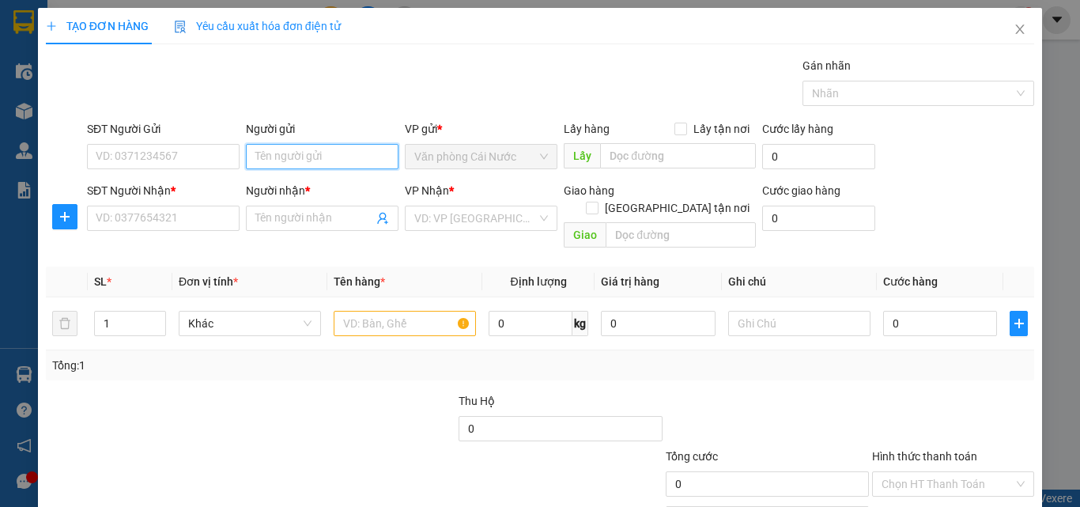
click at [336, 158] on input "Người gửi" at bounding box center [322, 156] width 153 height 25
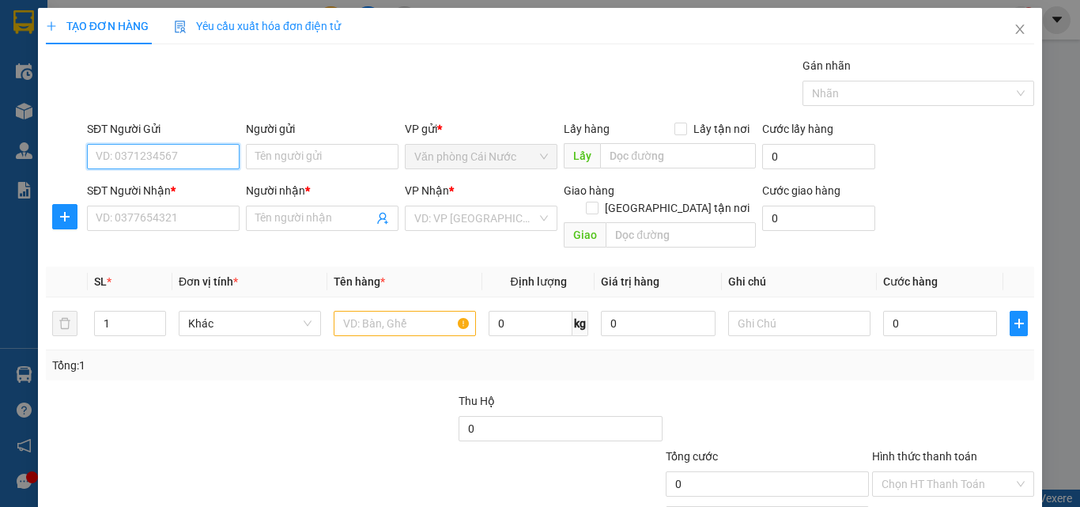
click at [219, 156] on input "SĐT Người Gửi" at bounding box center [163, 156] width 153 height 25
type input "0836630745"
click at [146, 194] on div "0836630745 - SĨ" at bounding box center [162, 187] width 132 height 17
type input "SĨ"
type input "0836630745"
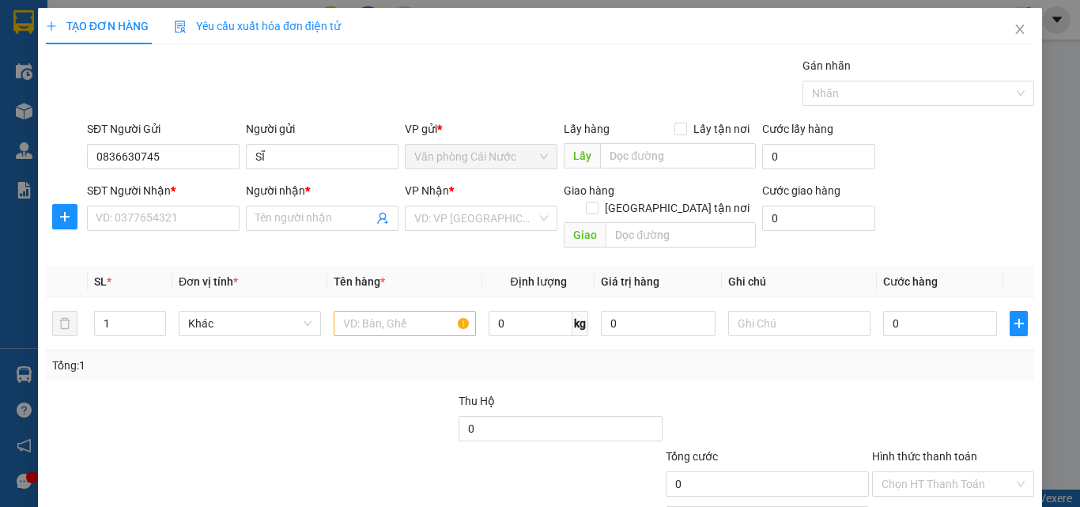
click at [164, 231] on div "SĐT Người Nhận * VD: 0377654321" at bounding box center [163, 209] width 153 height 55
click at [169, 223] on input "SĐT Người Nhận *" at bounding box center [163, 218] width 153 height 25
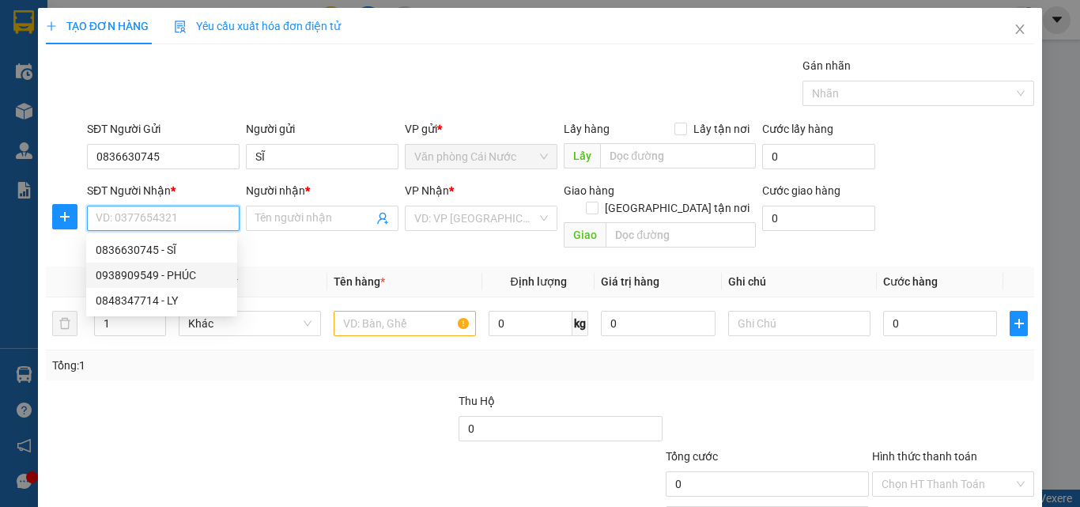
click at [174, 275] on div "0938909549 - PHÚC" at bounding box center [162, 274] width 132 height 17
type input "0938909549"
type input "PHÚC"
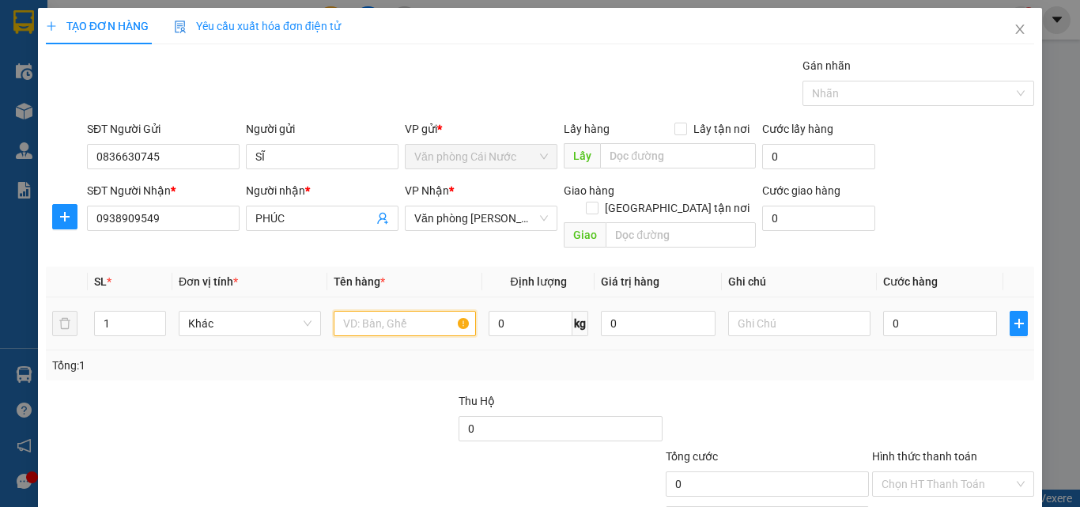
click at [414, 311] on input "text" at bounding box center [405, 323] width 142 height 25
type input "1THUNG"
click at [918, 311] on input "0" at bounding box center [940, 323] width 114 height 25
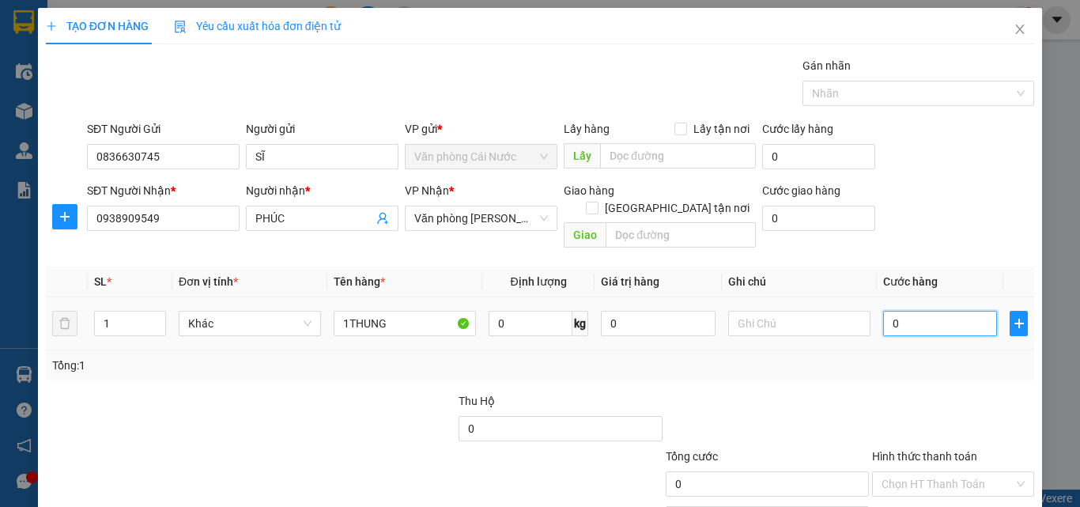
type input "06"
type input "6"
type input "060"
type input "60"
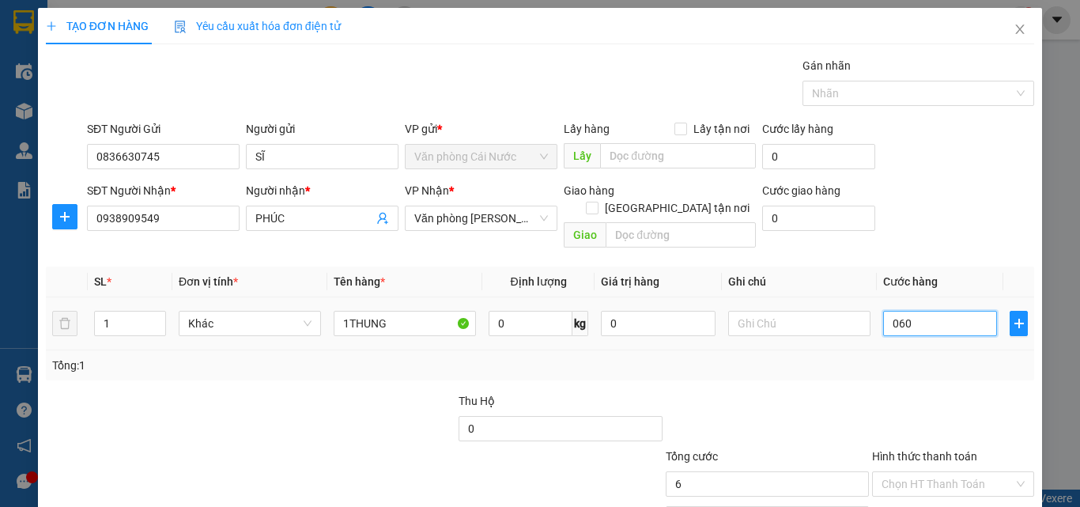
type input "60"
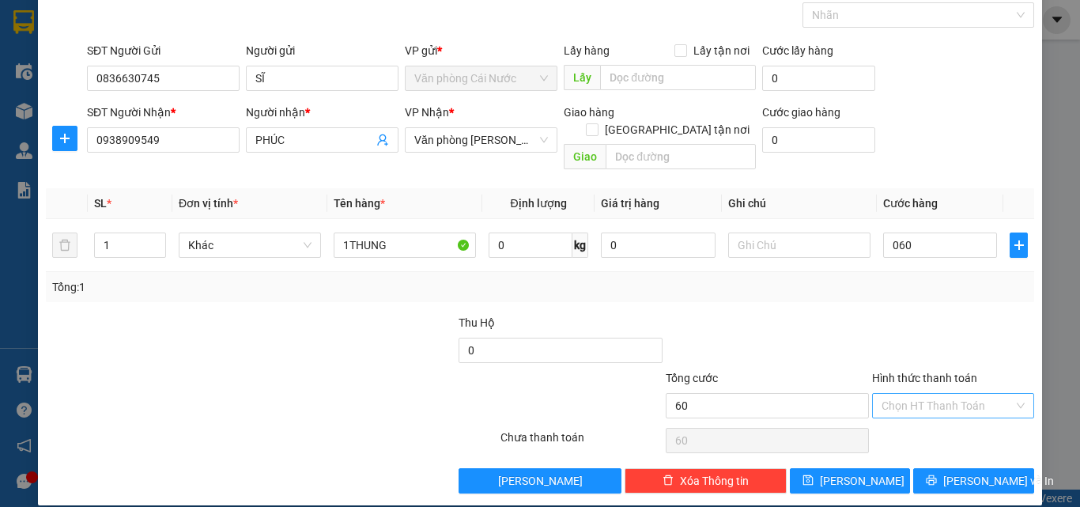
type input "60.000"
click at [886, 394] on input "Hình thức thanh toán" at bounding box center [947, 406] width 132 height 24
click at [889, 407] on div "Tại văn phòng" at bounding box center [943, 419] width 160 height 25
type input "0"
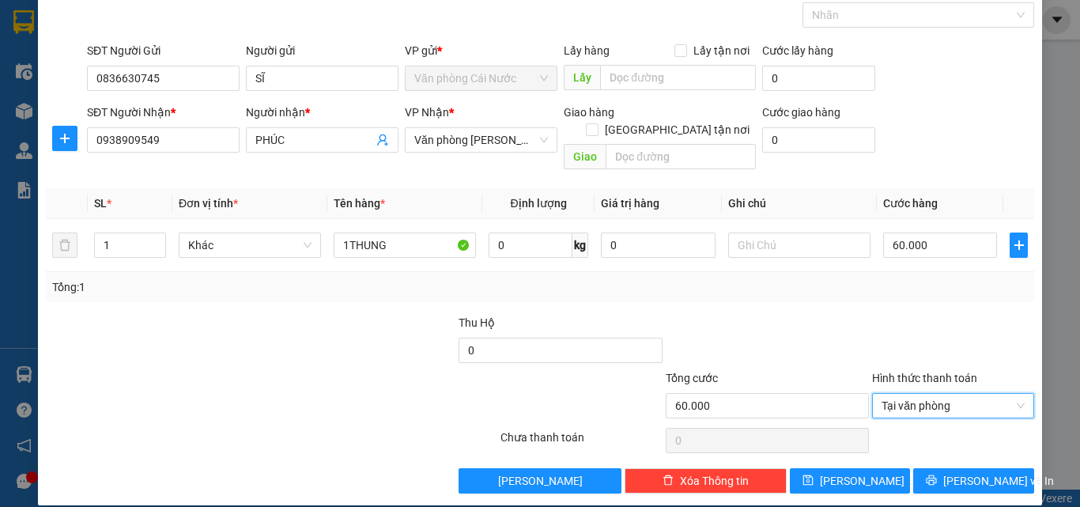
click at [891, 425] on div at bounding box center [952, 441] width 165 height 32
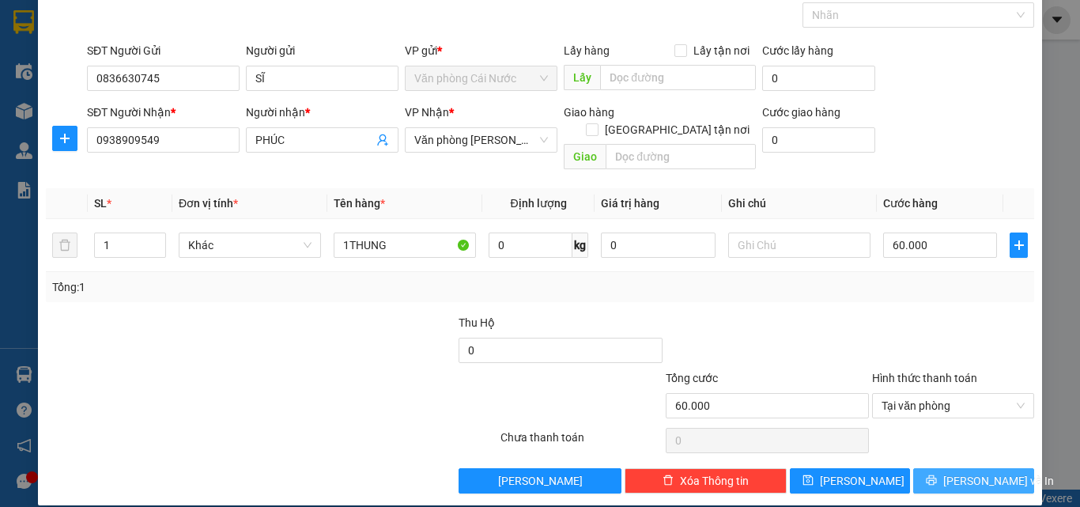
click at [982, 472] on span "Lưu và In" at bounding box center [998, 480] width 111 height 17
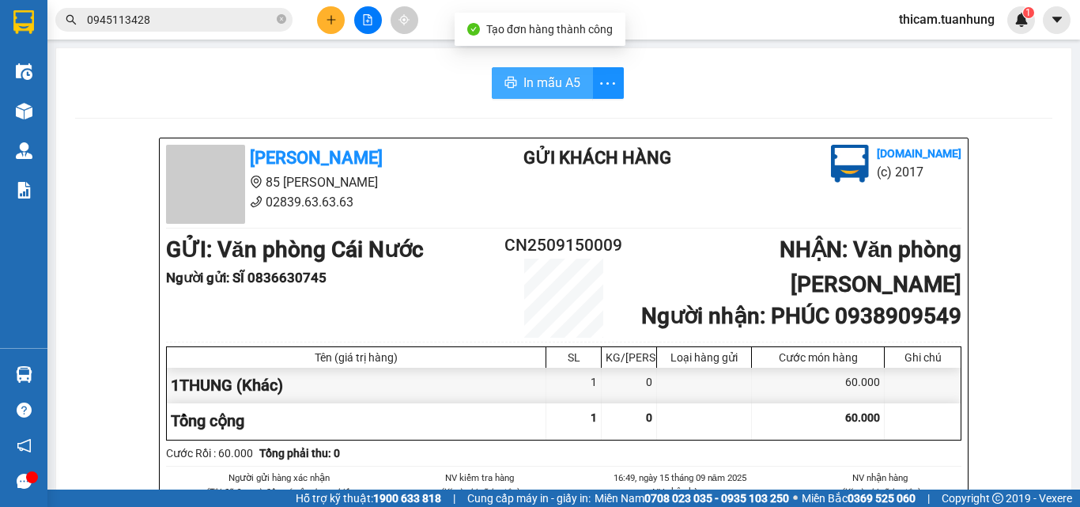
click at [516, 77] on button "In mẫu A5" at bounding box center [542, 83] width 101 height 32
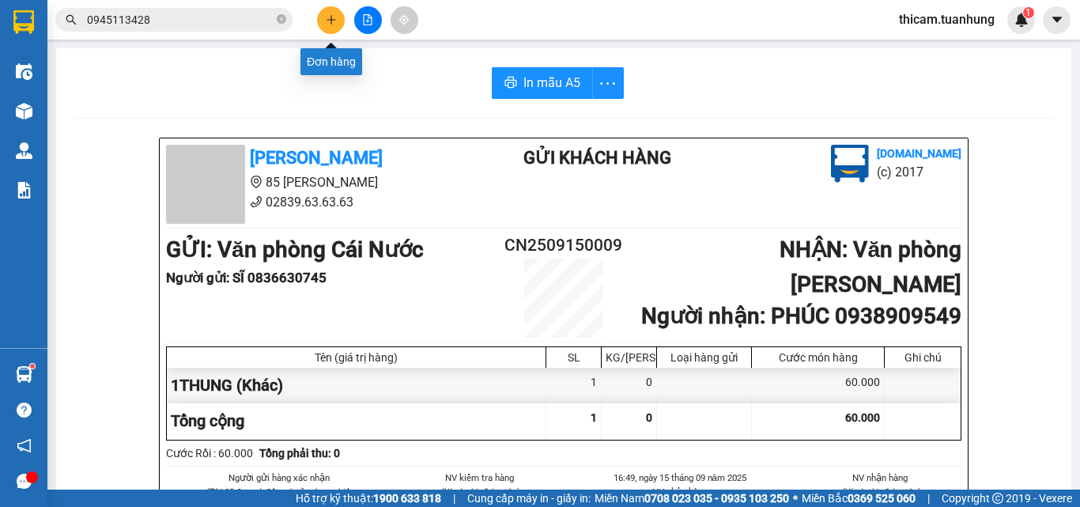
click at [328, 21] on icon "plus" at bounding box center [331, 19] width 11 height 11
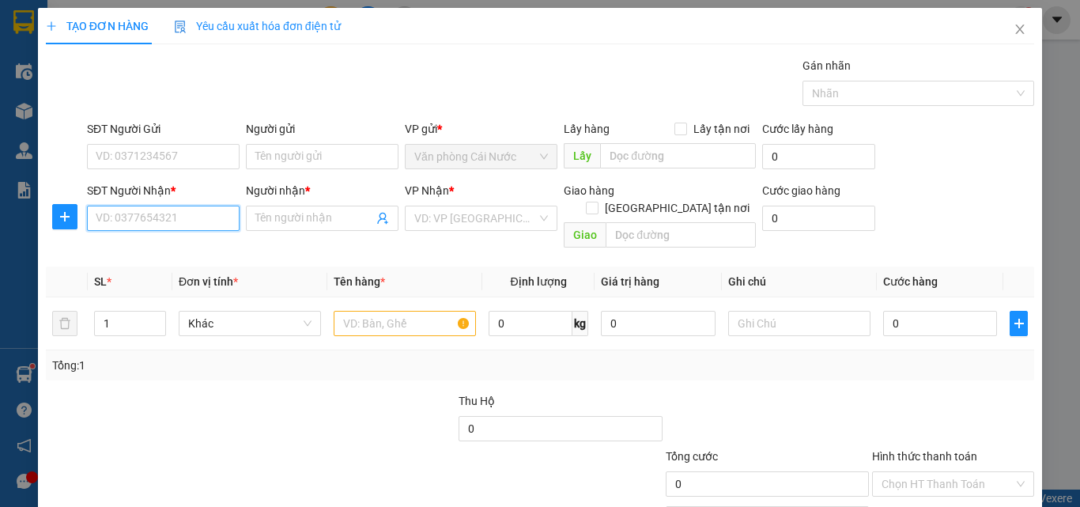
click at [180, 224] on input "SĐT Người Nhận *" at bounding box center [163, 218] width 153 height 25
click at [124, 217] on input "090668435" at bounding box center [163, 218] width 153 height 25
type input "0906608435"
click at [187, 251] on div "0906608435 - DIỆU" at bounding box center [162, 249] width 132 height 17
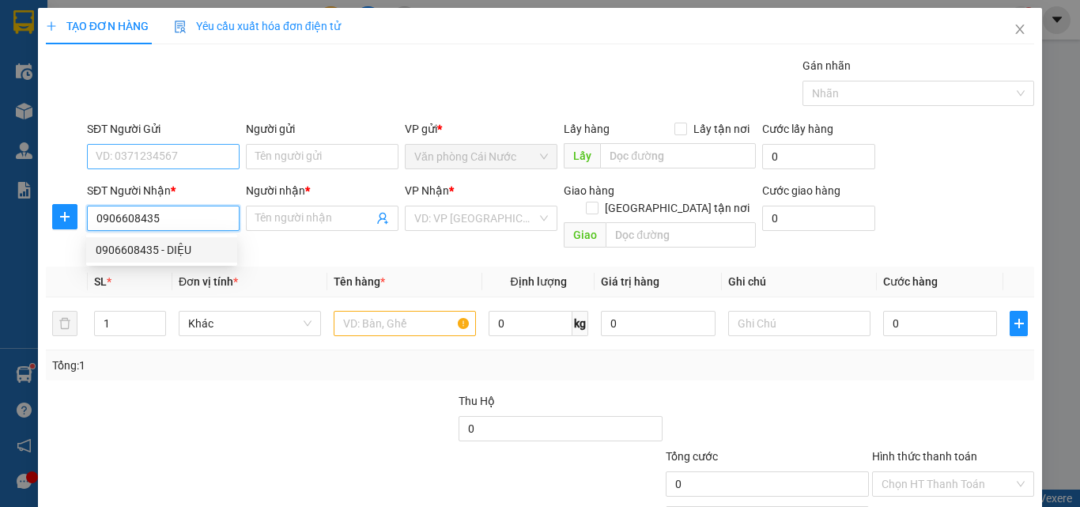
type input "DIỆU"
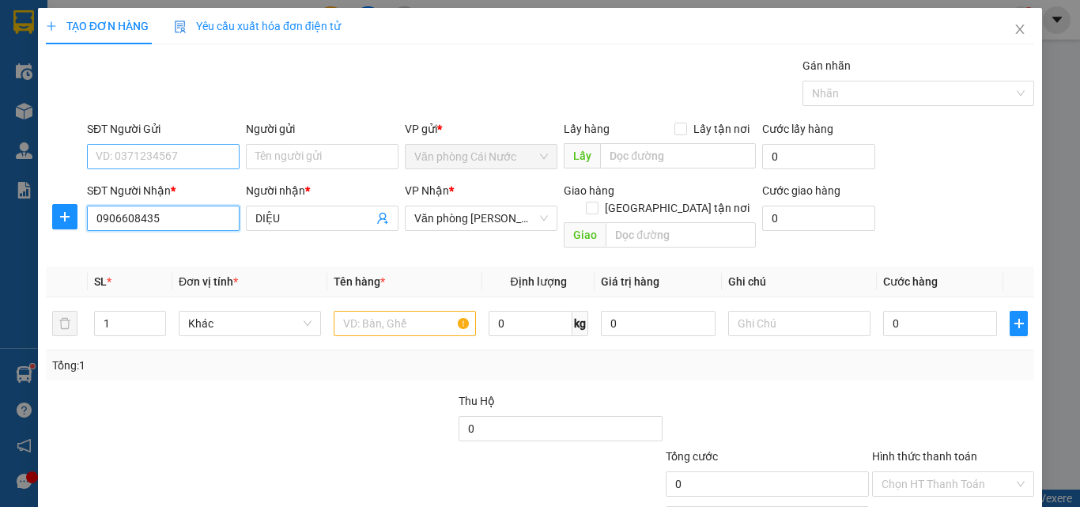
type input "0906608435"
click at [218, 149] on input "SĐT Người Gửi" at bounding box center [163, 156] width 153 height 25
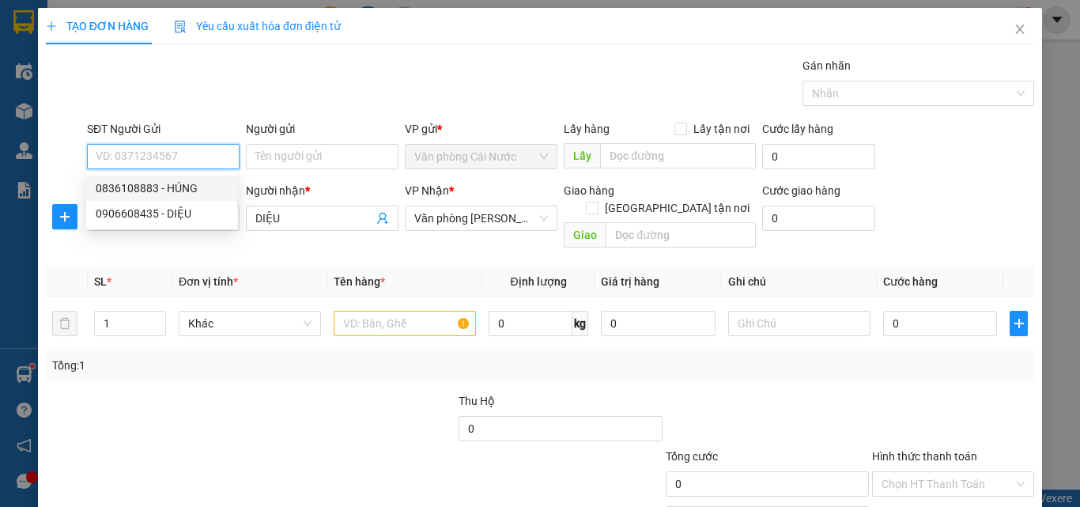
click at [166, 183] on div "0836108883 - HÚNG" at bounding box center [162, 187] width 132 height 17
type input "0836108883"
type input "HÚNG"
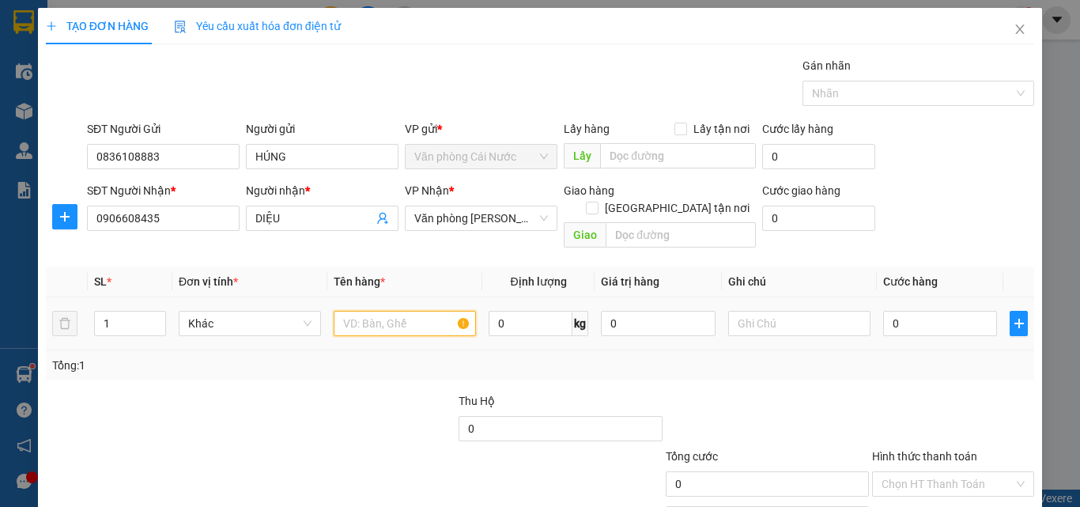
click at [391, 311] on input "text" at bounding box center [405, 323] width 142 height 25
type input "1 THÙNG"
click at [957, 311] on input "0" at bounding box center [940, 323] width 114 height 25
type input "5"
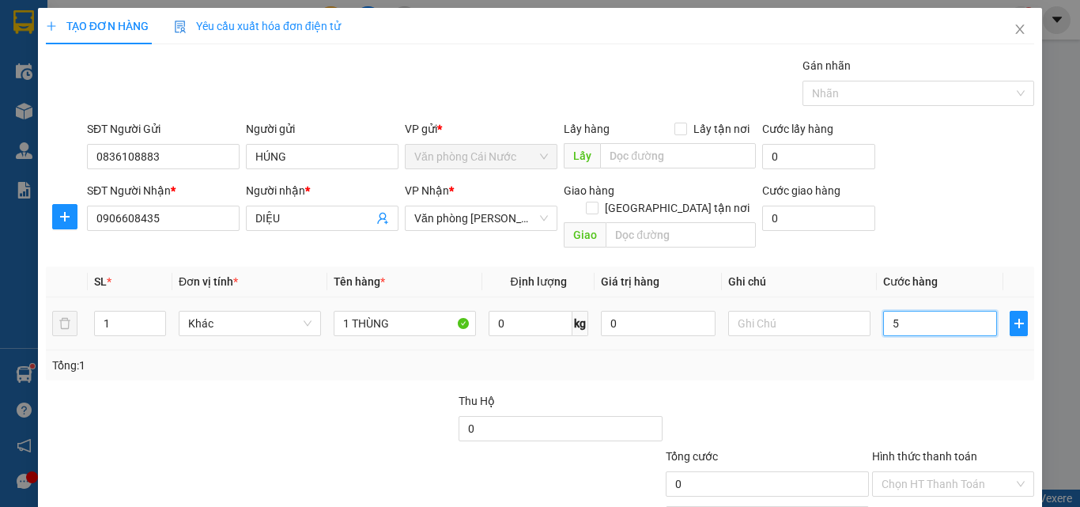
type input "5"
type input "50"
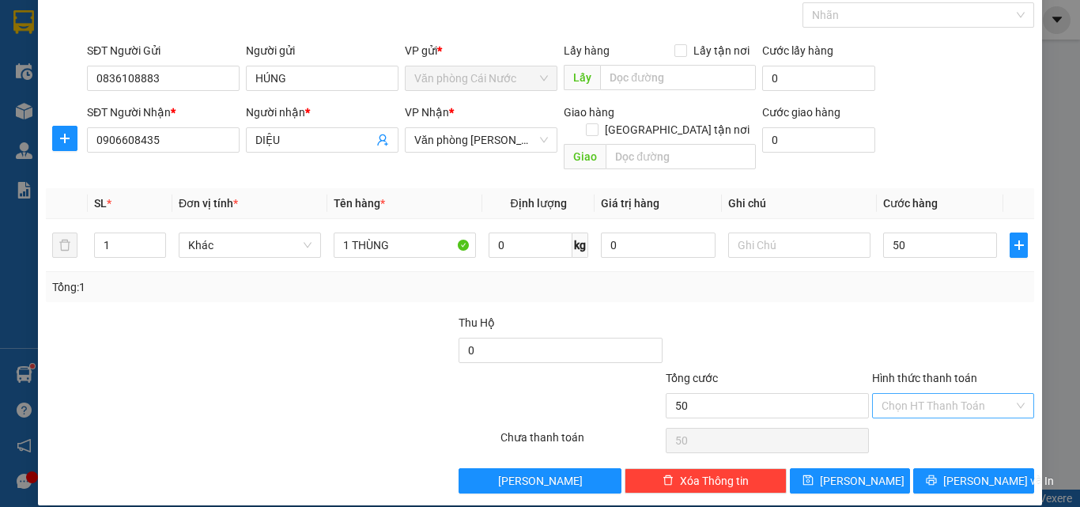
type input "50.000"
click at [924, 394] on input "Hình thức thanh toán" at bounding box center [947, 406] width 132 height 24
click at [916, 419] on div "Tại văn phòng" at bounding box center [944, 419] width 142 height 17
type input "0"
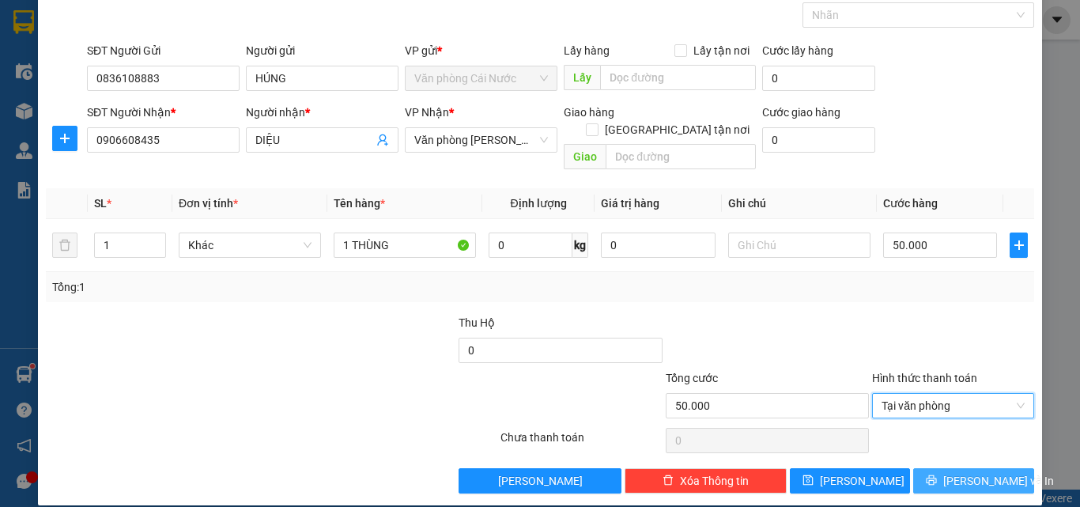
click at [921, 468] on button "Lưu và In" at bounding box center [973, 480] width 121 height 25
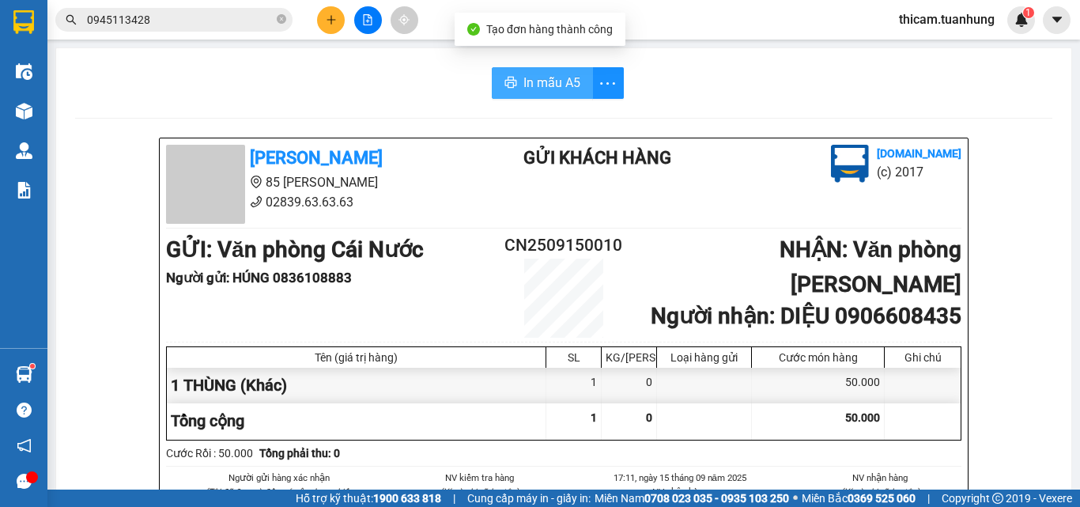
click at [551, 91] on span "In mẫu A5" at bounding box center [551, 83] width 57 height 20
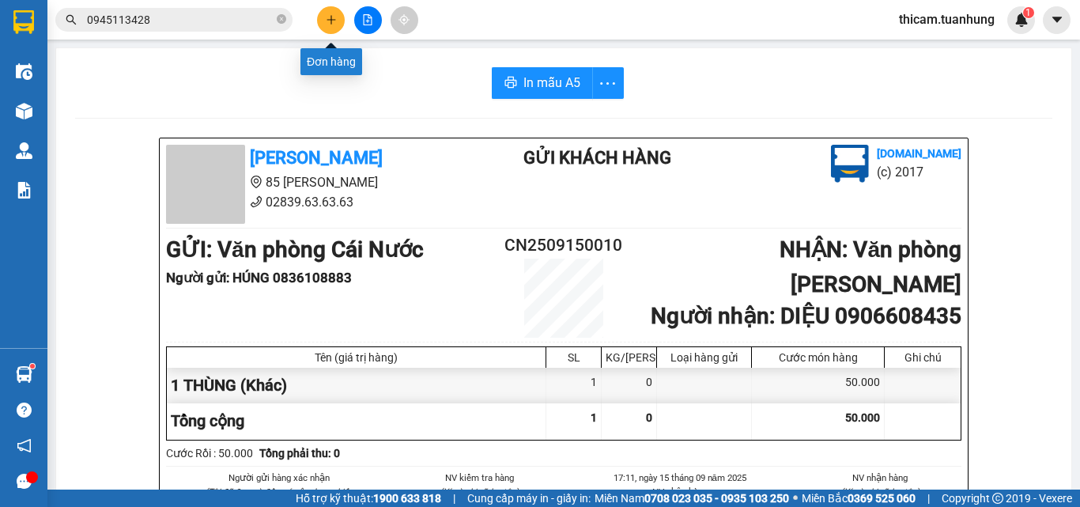
click at [334, 27] on button at bounding box center [331, 20] width 28 height 28
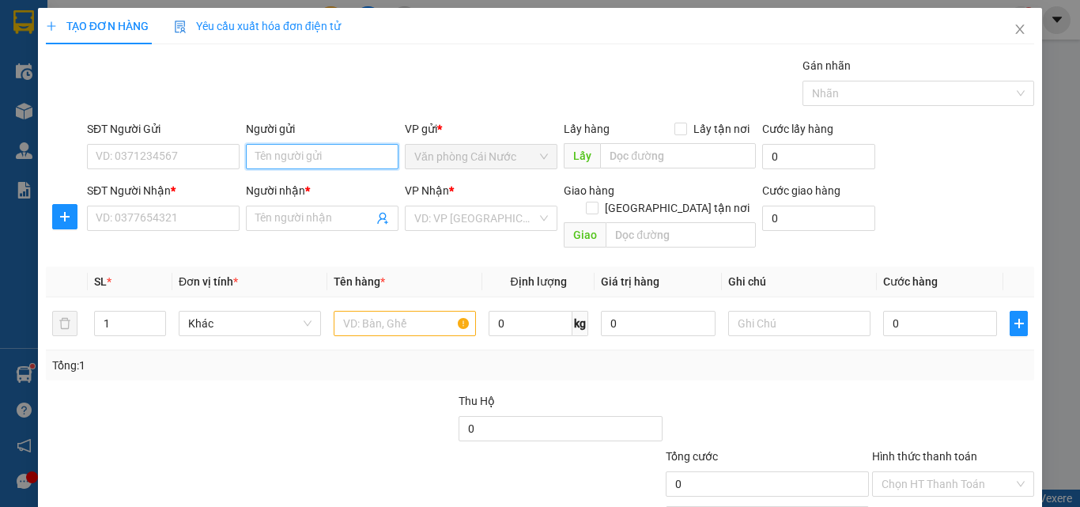
click at [313, 155] on input "Người gửi" at bounding box center [322, 156] width 153 height 25
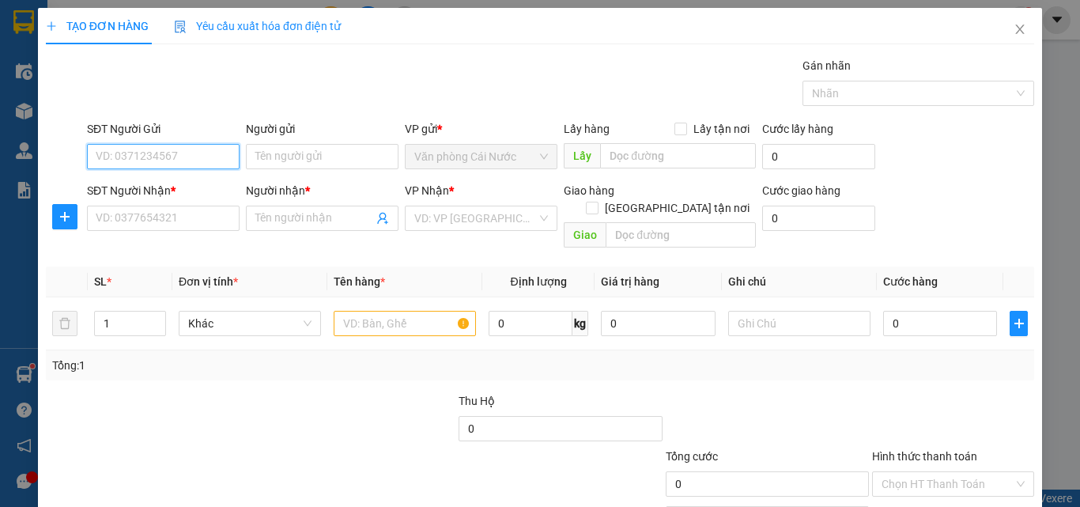
click at [198, 161] on input "SĐT Người Gửi" at bounding box center [163, 156] width 153 height 25
type input "0823453431"
click at [177, 187] on div "0823453431 - XƯA" at bounding box center [162, 187] width 132 height 17
type input "XƯA"
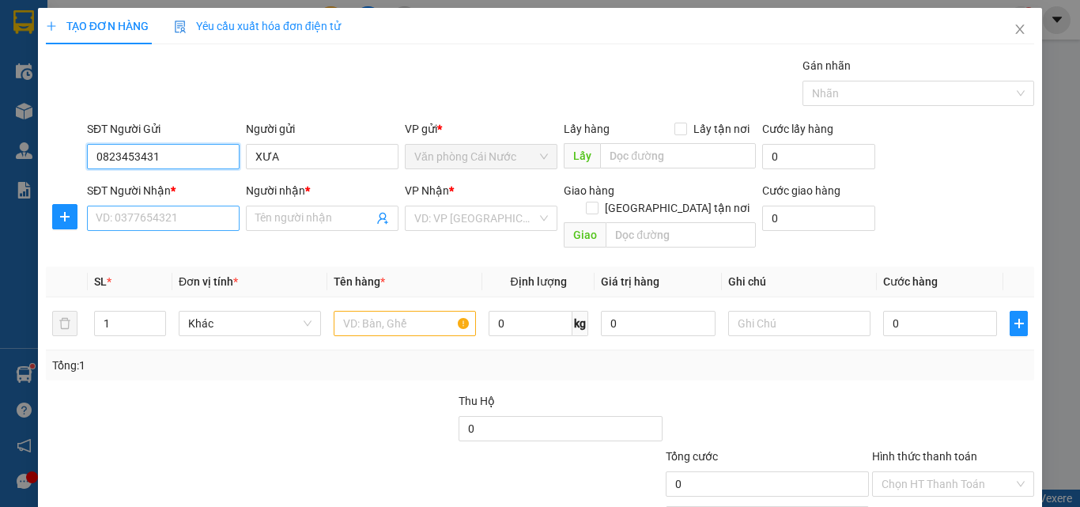
type input "0823453431"
click at [172, 222] on input "SĐT Người Nhận *" at bounding box center [163, 218] width 153 height 25
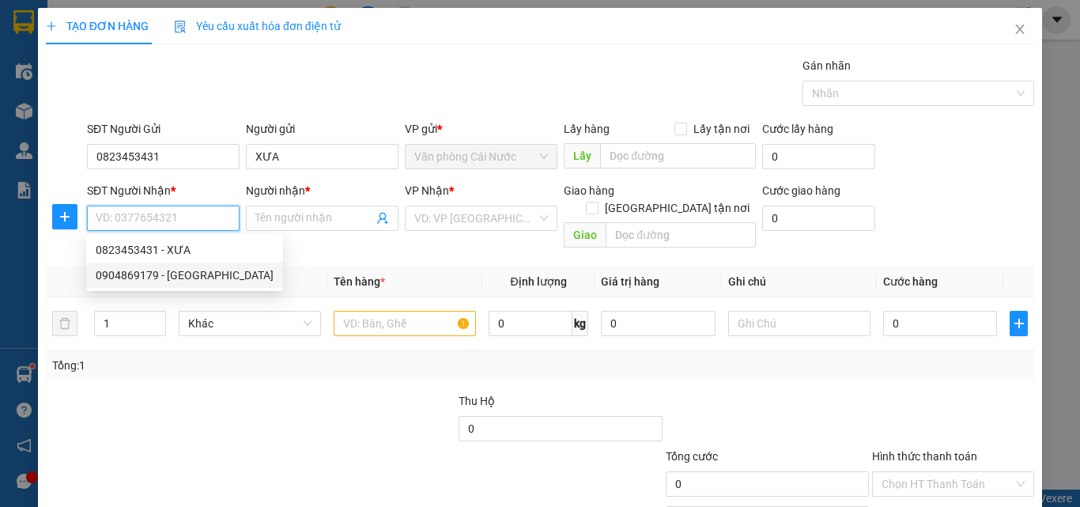
click at [164, 274] on div "0904869179 - ĐỨC" at bounding box center [185, 274] width 178 height 17
type input "0904869179"
type input "ĐỨC"
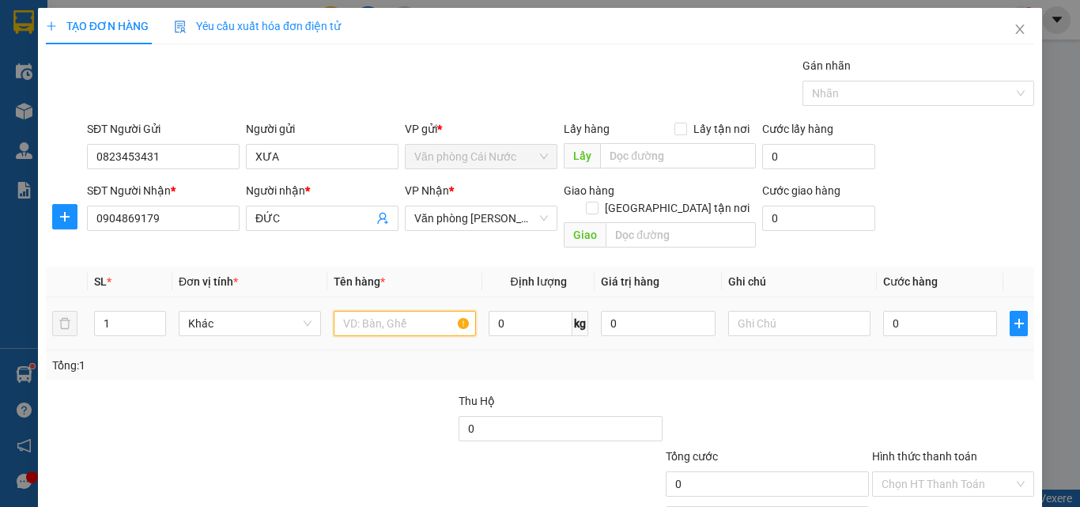
click at [381, 313] on input "text" at bounding box center [405, 323] width 142 height 25
type input "1 BAO"
click at [932, 311] on input "0" at bounding box center [940, 323] width 114 height 25
click at [129, 311] on input "1" at bounding box center [130, 323] width 70 height 24
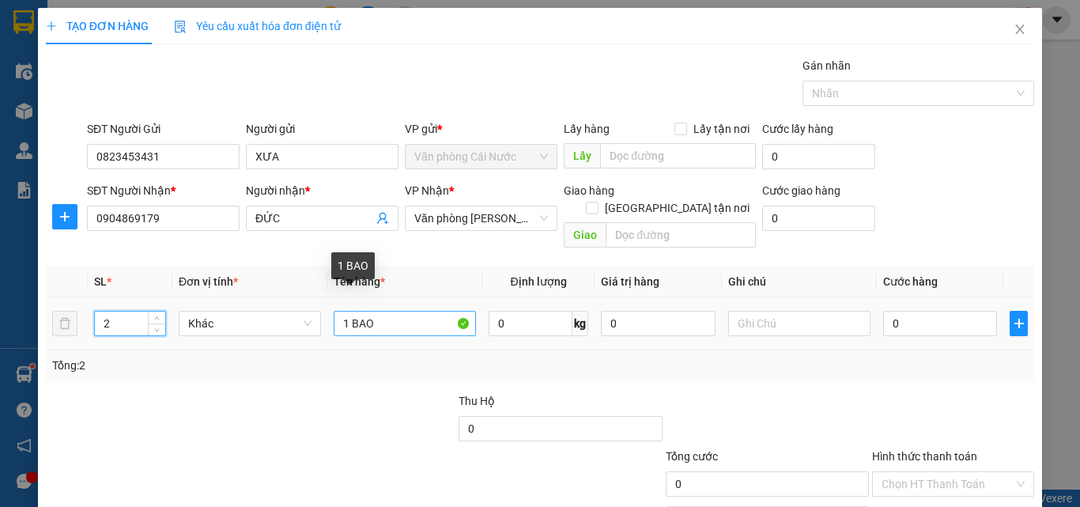
type input "2"
click at [345, 311] on input "1 BAO" at bounding box center [405, 323] width 142 height 25
type input "2 BAO"
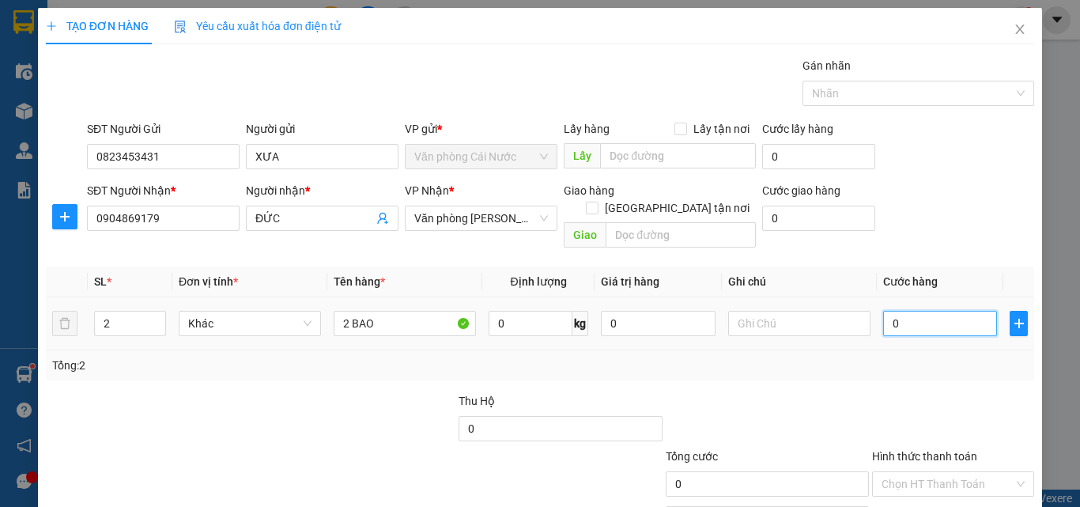
click at [957, 317] on input "0" at bounding box center [940, 323] width 114 height 25
click at [949, 311] on input "0" at bounding box center [940, 323] width 114 height 25
type input "02"
type input "2"
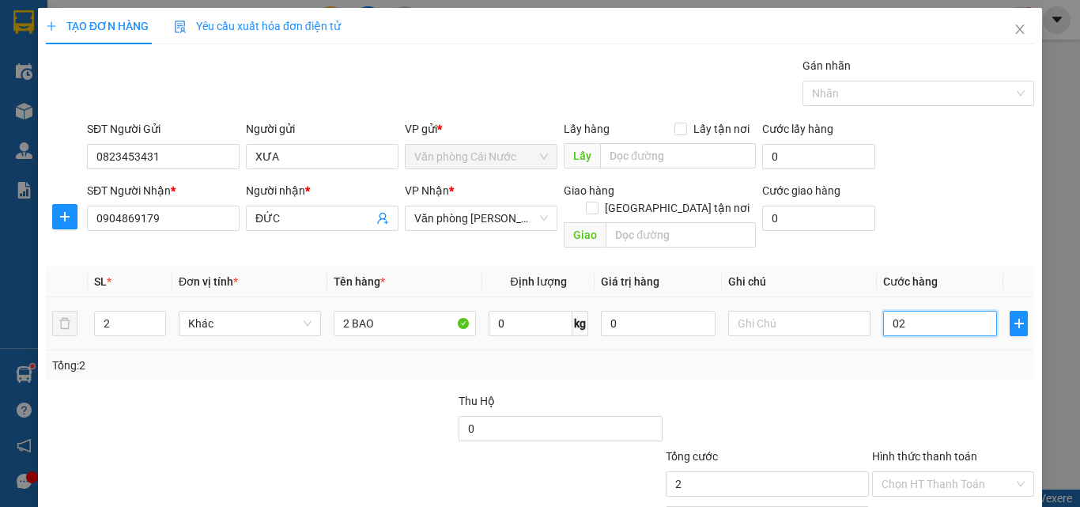
type input "020"
type input "20"
type input "0.200"
type input "200"
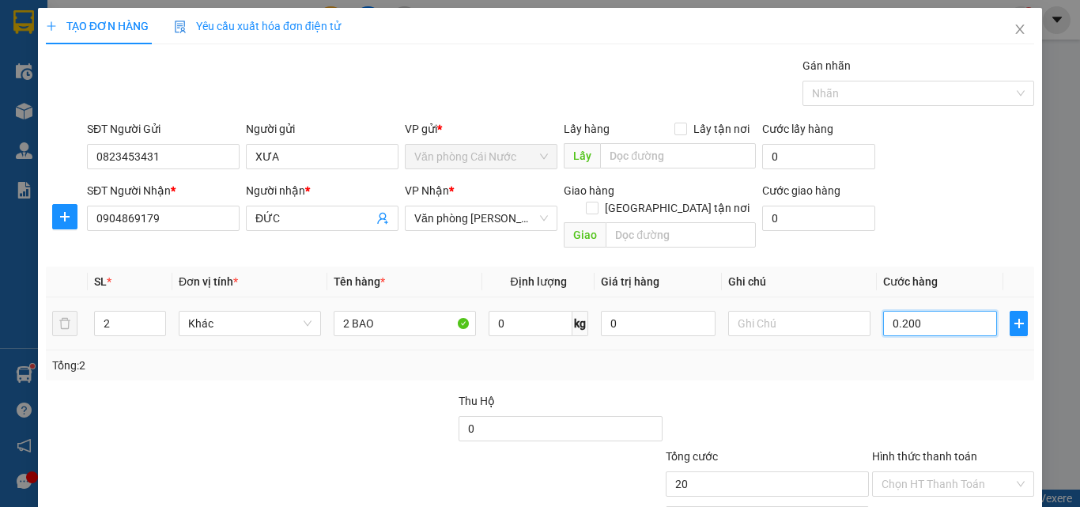
type input "200"
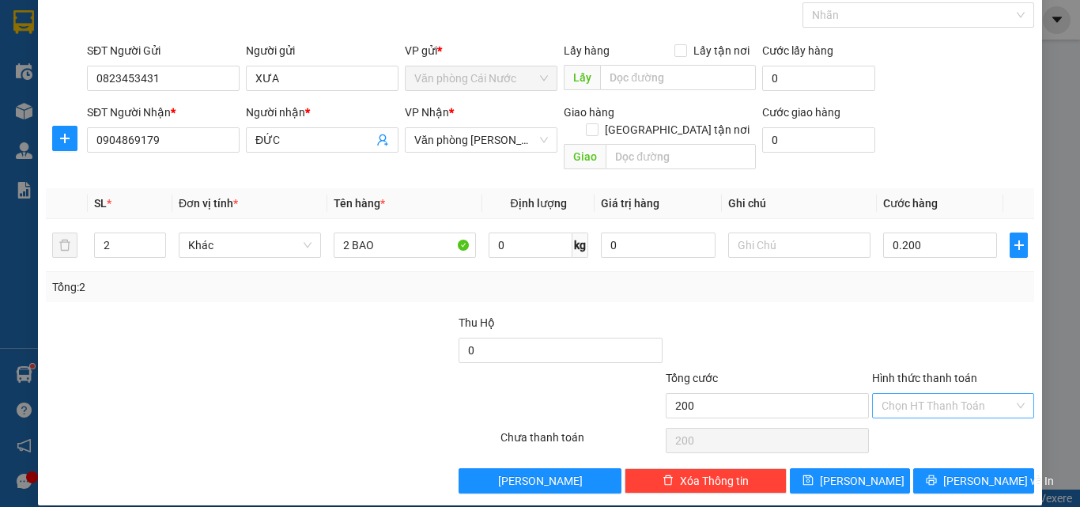
type input "200.000"
click at [945, 394] on input "Hình thức thanh toán" at bounding box center [947, 406] width 132 height 24
click at [926, 422] on div "Tại văn phòng" at bounding box center [944, 419] width 142 height 17
type input "0"
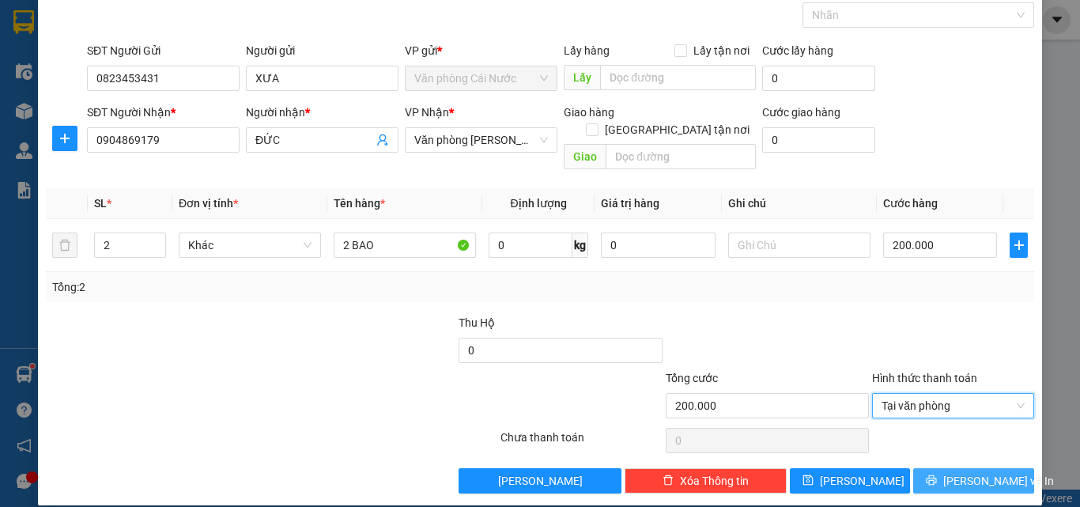
click at [919, 468] on button "Lưu và In" at bounding box center [973, 480] width 121 height 25
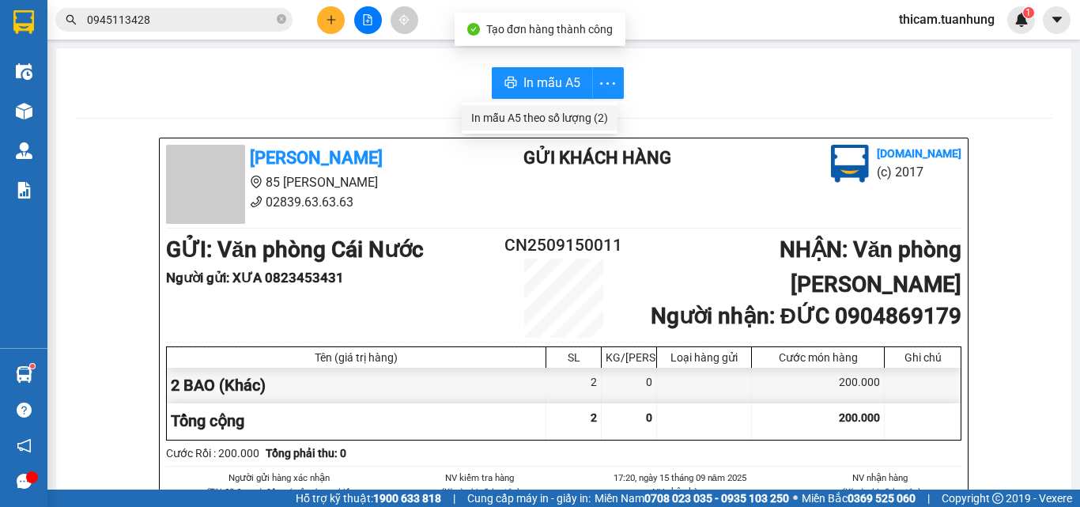
click at [576, 118] on div "In mẫu A5 theo số lượng (2)" at bounding box center [539, 117] width 137 height 17
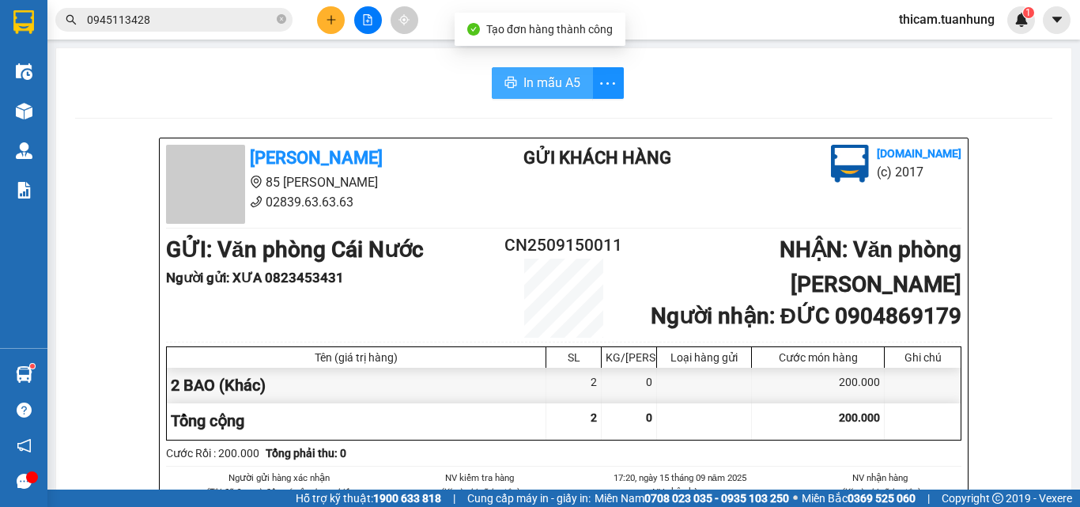
click at [564, 76] on span "In mẫu A5" at bounding box center [551, 83] width 57 height 20
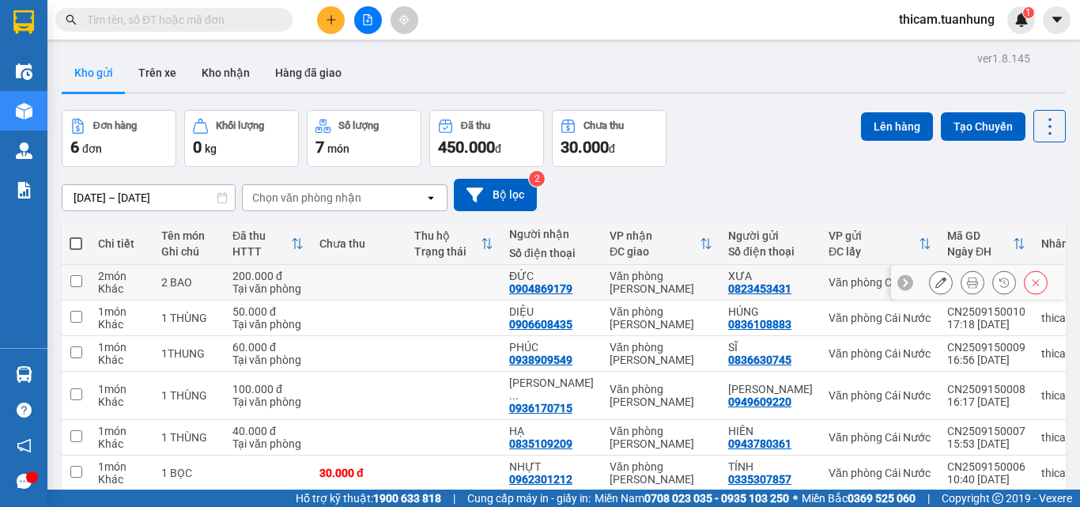
scroll to position [73, 0]
